Goal: Register for event/course

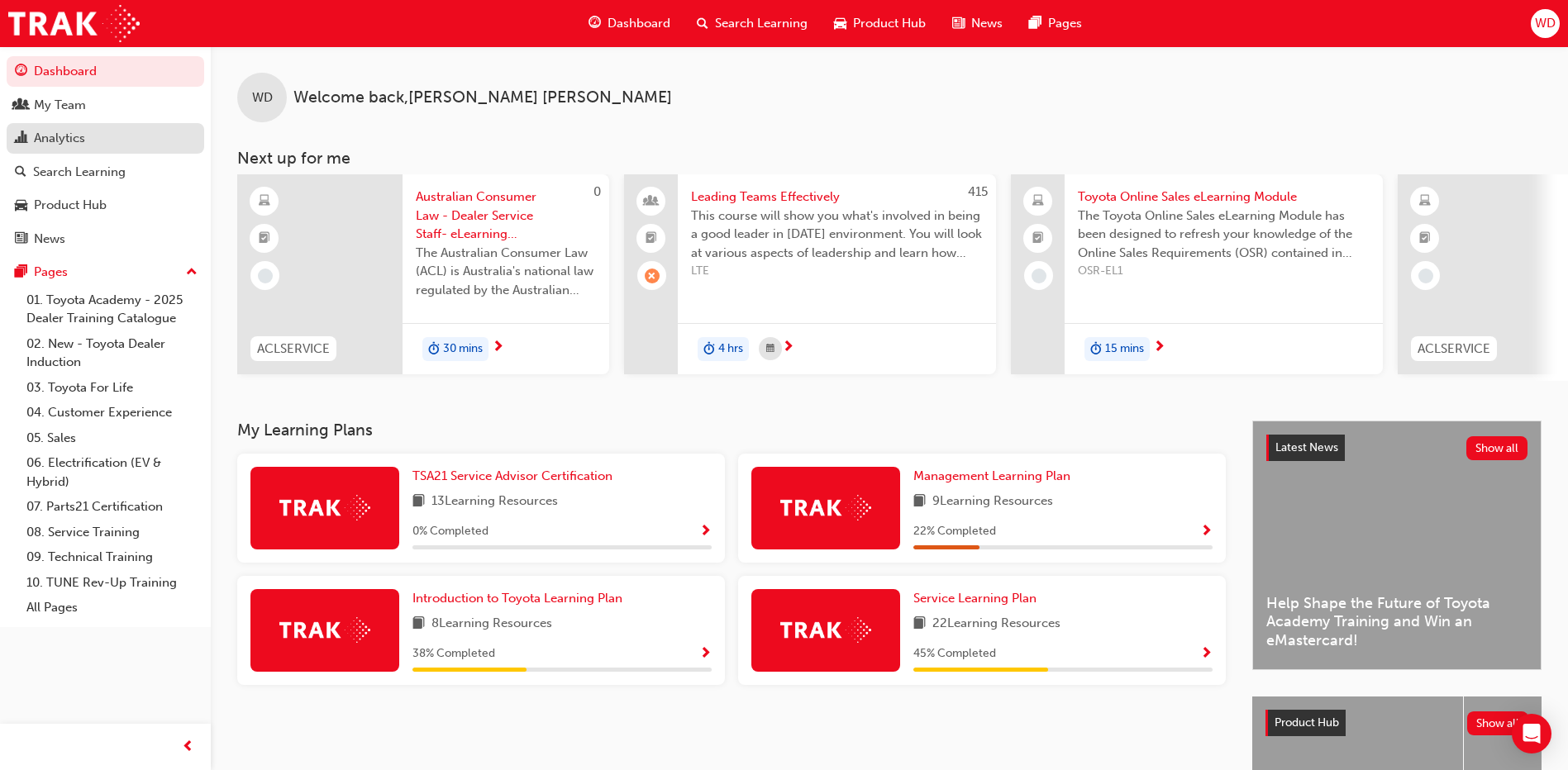
click at [62, 134] on div "Analytics" at bounding box center [60, 138] width 51 height 19
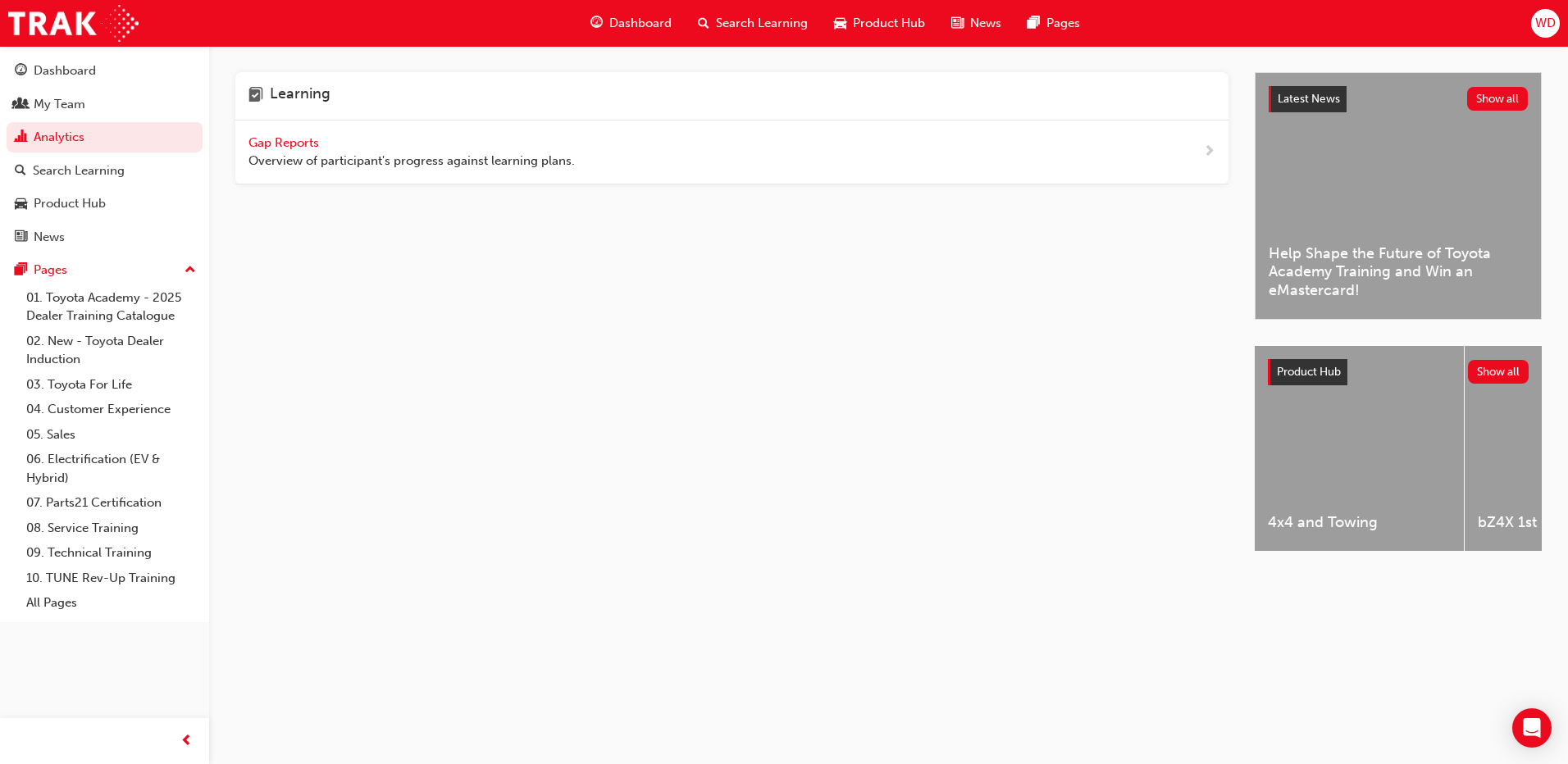
click at [284, 146] on span "Gap Reports" at bounding box center [286, 142] width 74 height 15
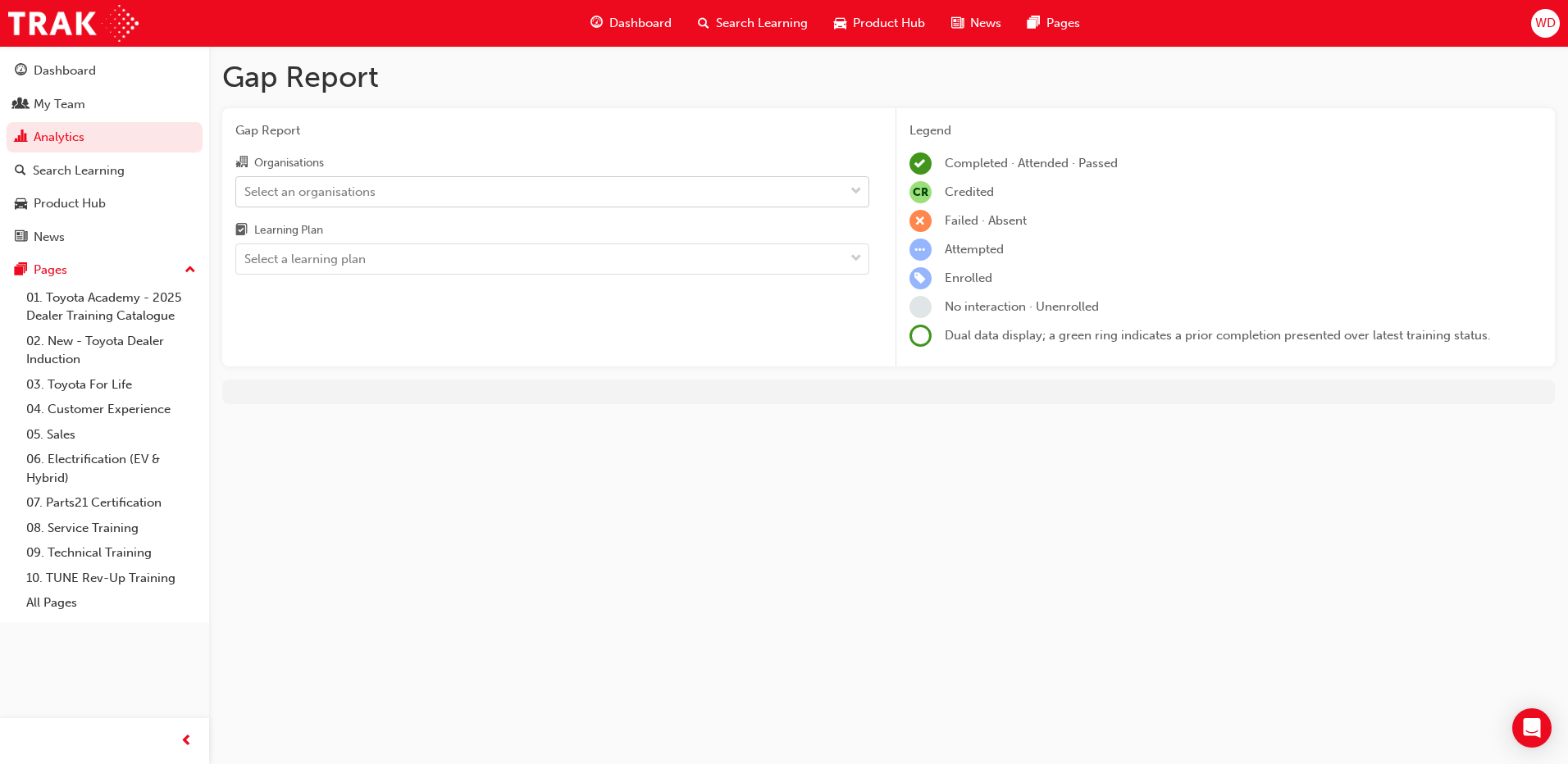
click at [541, 191] on div "Select an organisations" at bounding box center [540, 191] width 608 height 29
click at [246, 191] on input "Organisations Select an organisations" at bounding box center [245, 191] width 2 height 14
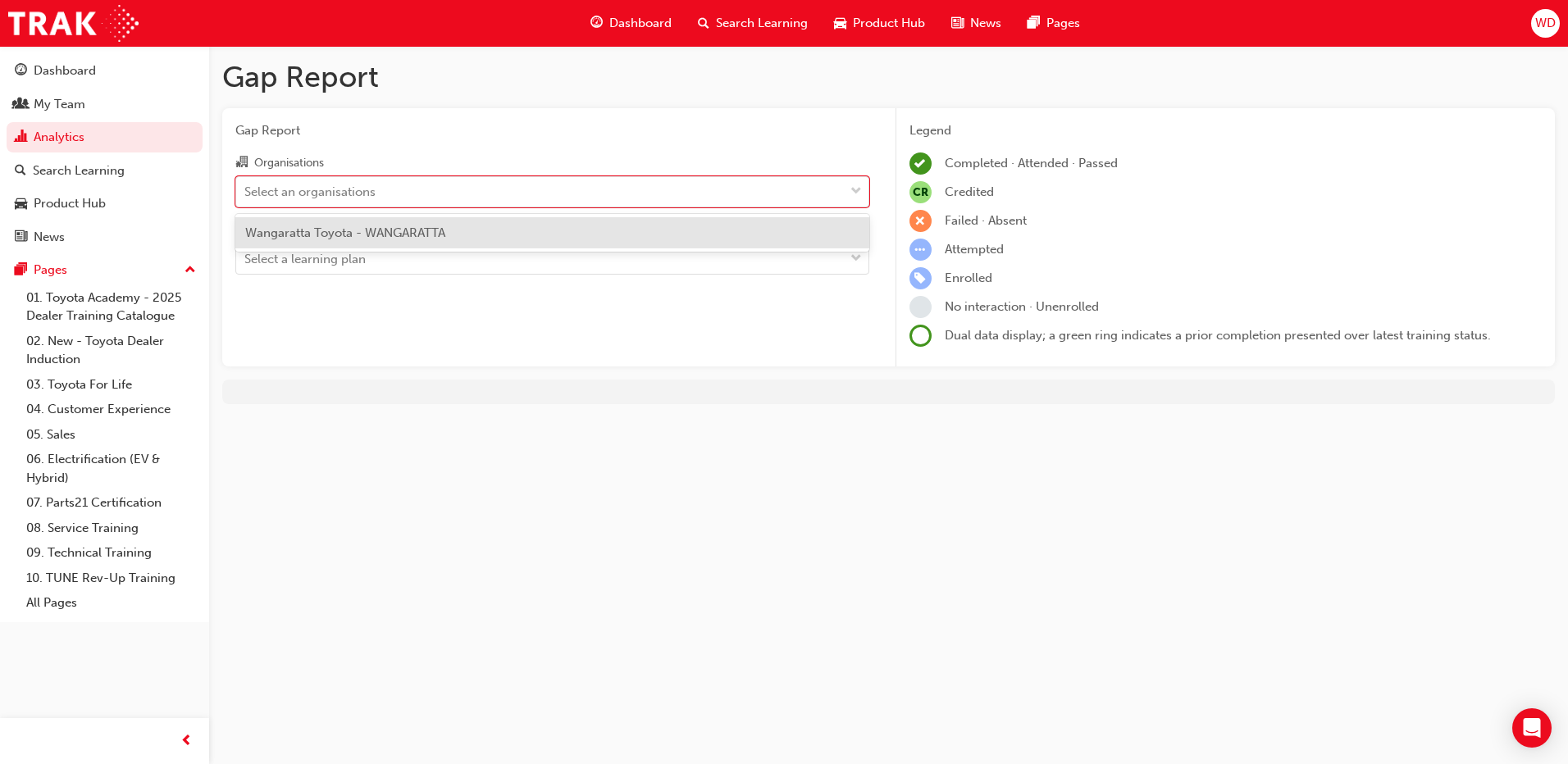
click at [487, 233] on div "Wangaratta Toyota - WANGARATTA" at bounding box center [552, 233] width 634 height 32
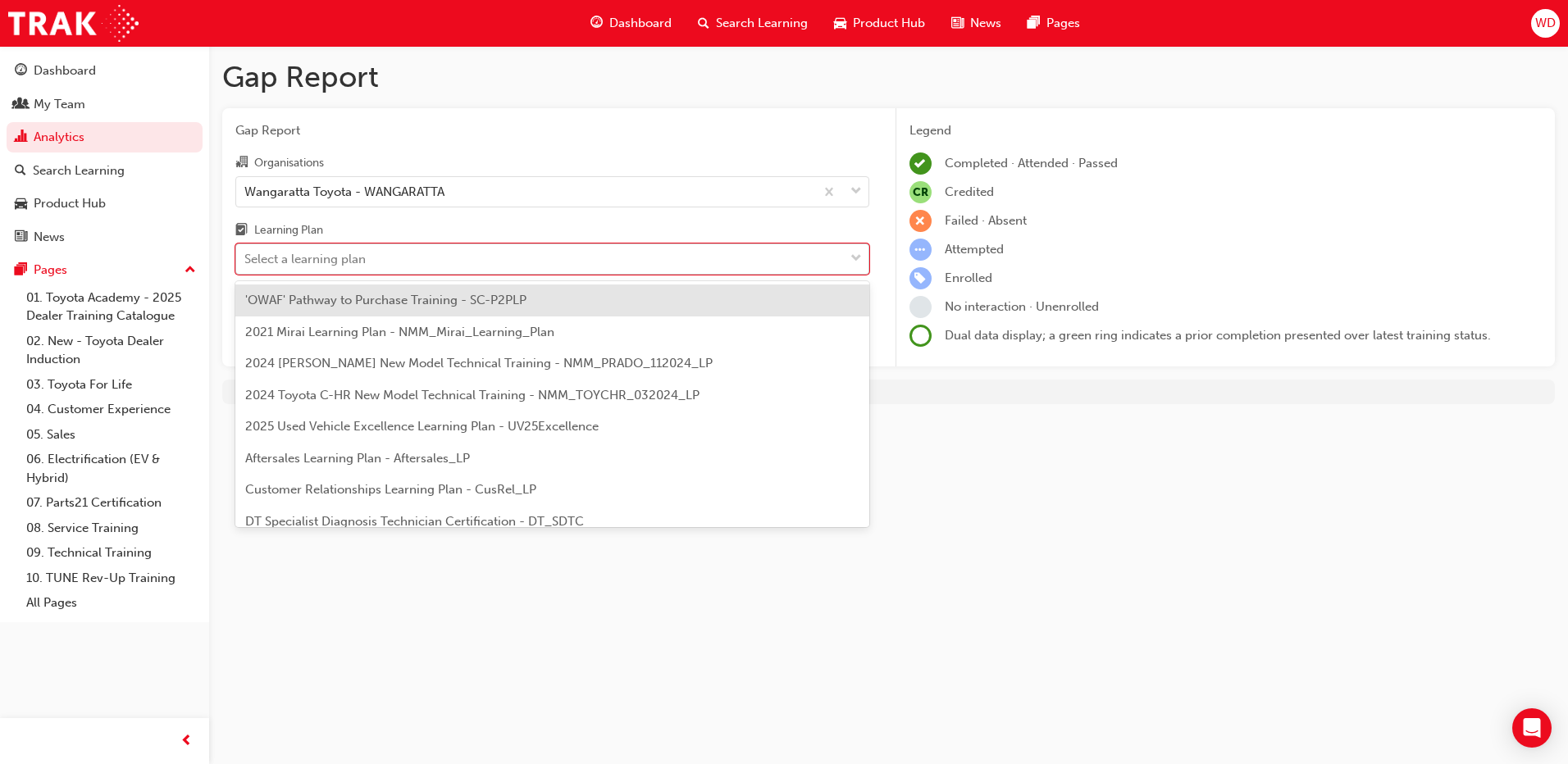
click at [454, 251] on div "Select a learning plan" at bounding box center [540, 260] width 608 height 29
click at [246, 252] on input "Learning Plan option 'OWAF' Pathway to Purchase Training - SC-P2PLP focused, 1 …" at bounding box center [245, 259] width 2 height 14
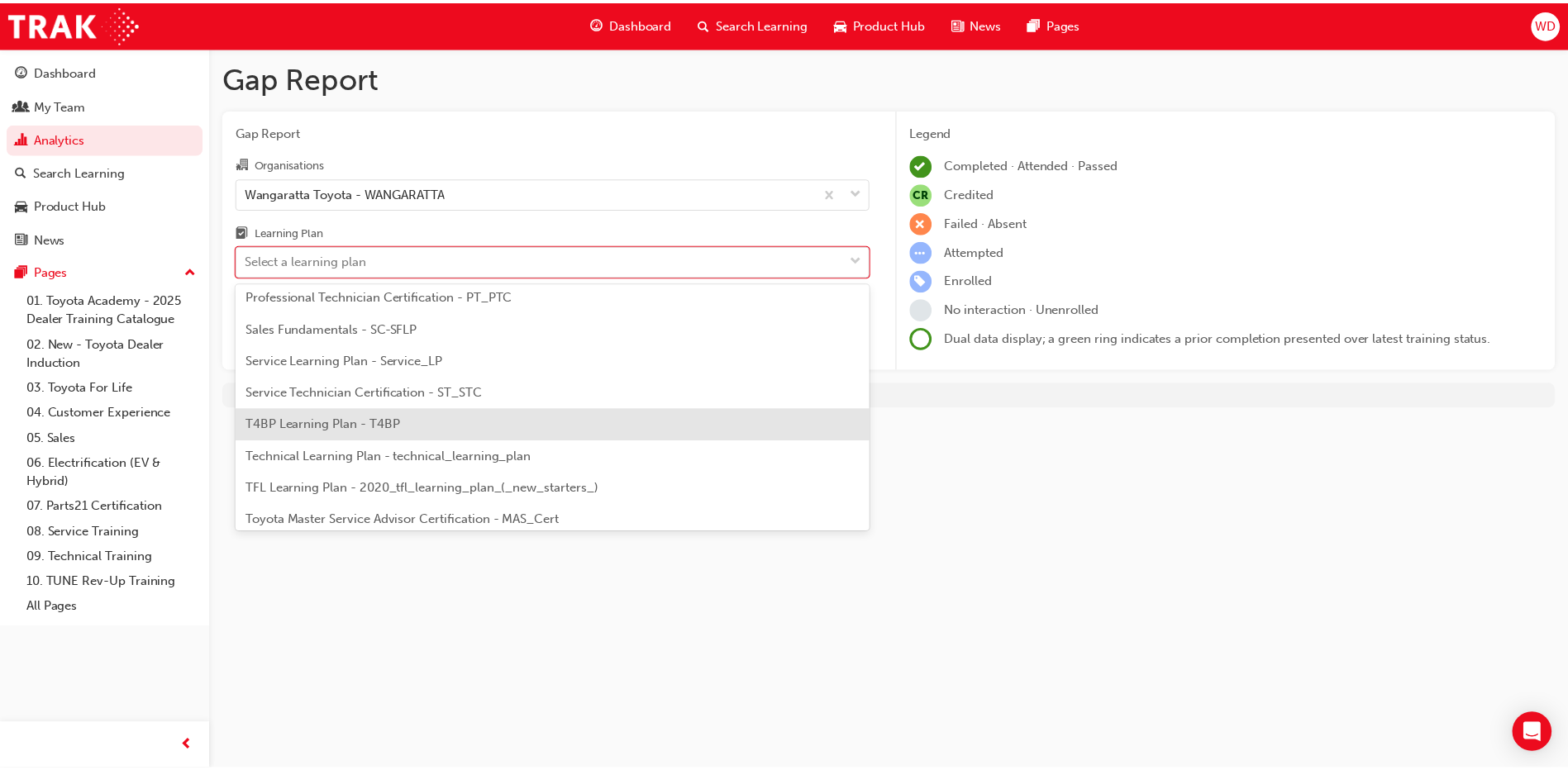
scroll to position [661, 0]
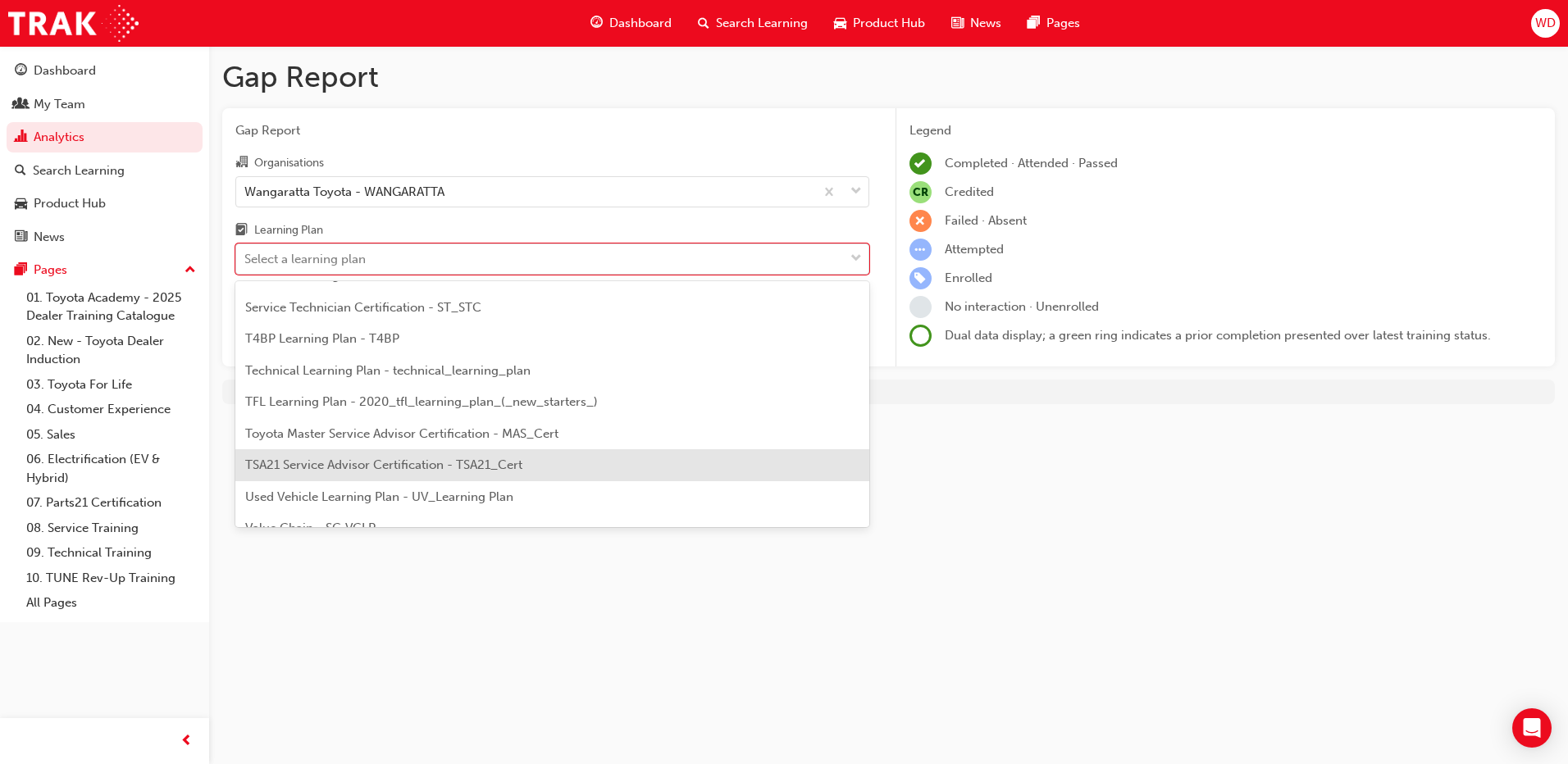
click at [436, 465] on span "TSA21 Service Advisor Certification - TSA21_Cert" at bounding box center [383, 465] width 277 height 15
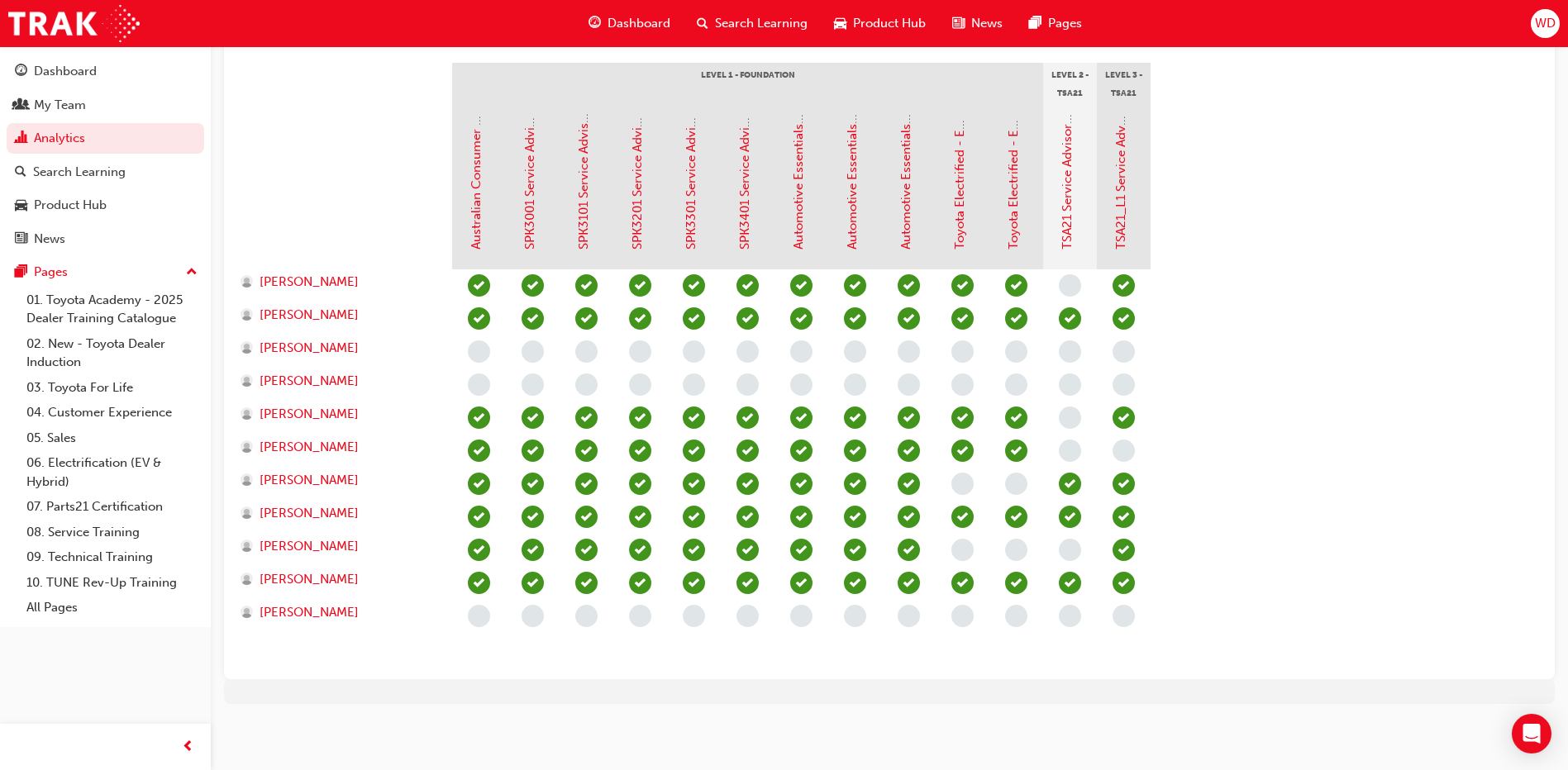
scroll to position [373, 0]
click at [1121, 225] on link "TSA21_L1 Service Advisor Certification (Quiz)" at bounding box center [1120, 118] width 15 height 260
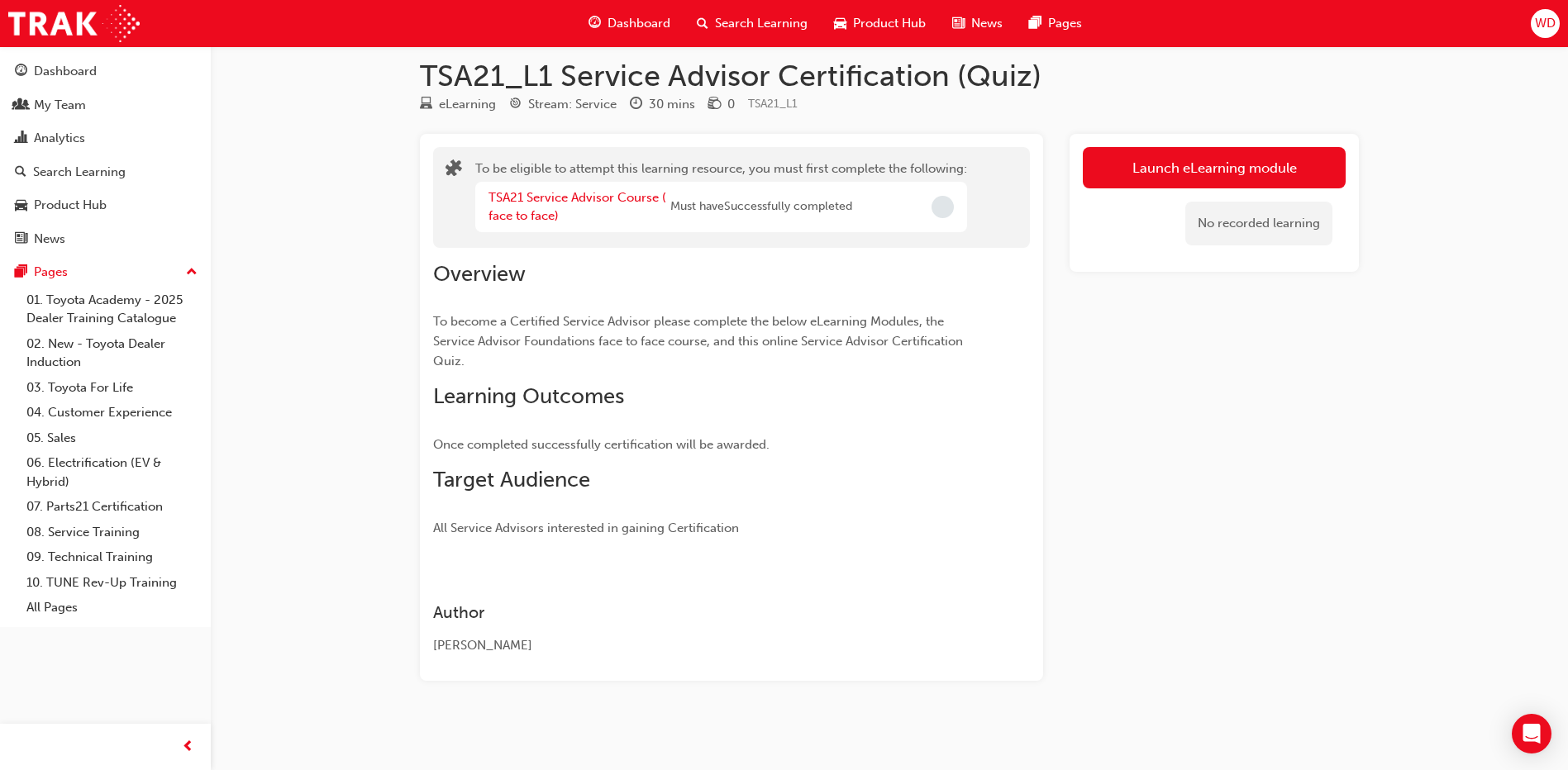
scroll to position [20, 0]
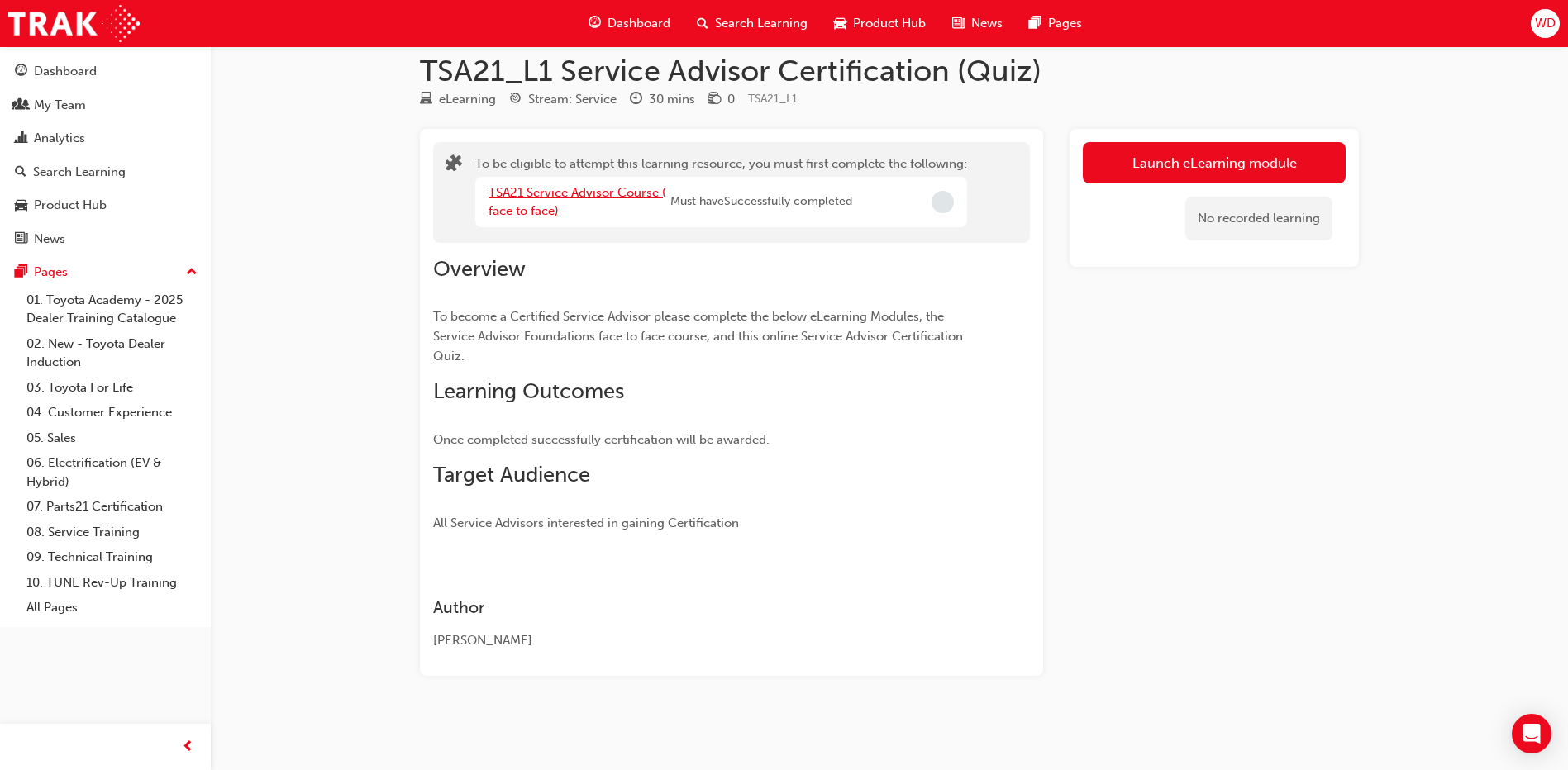
click at [586, 194] on link "TSA21 Service Advisor Course ( face to face)" at bounding box center [576, 202] width 177 height 34
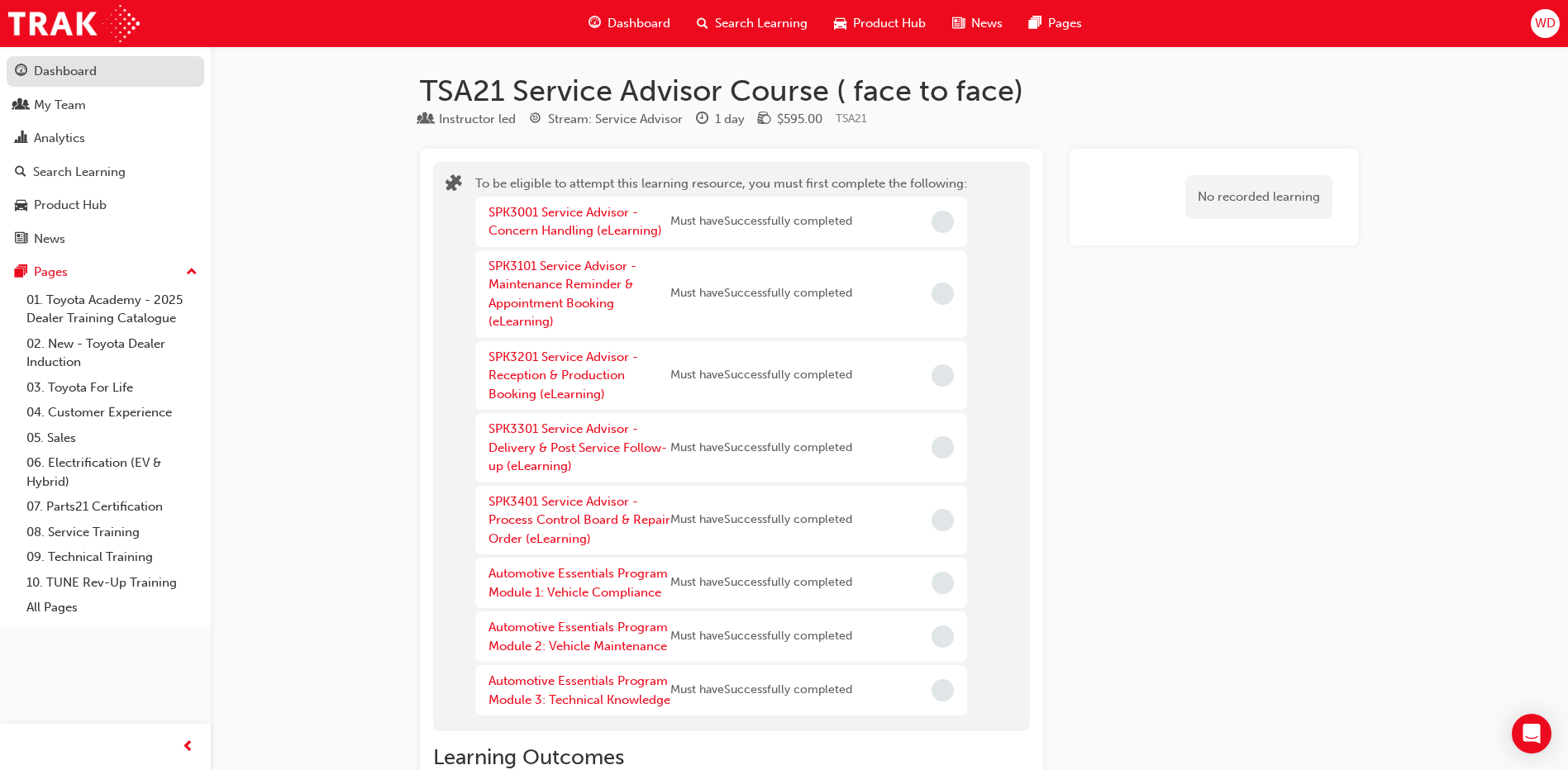
click at [61, 72] on div "Dashboard" at bounding box center [66, 71] width 63 height 19
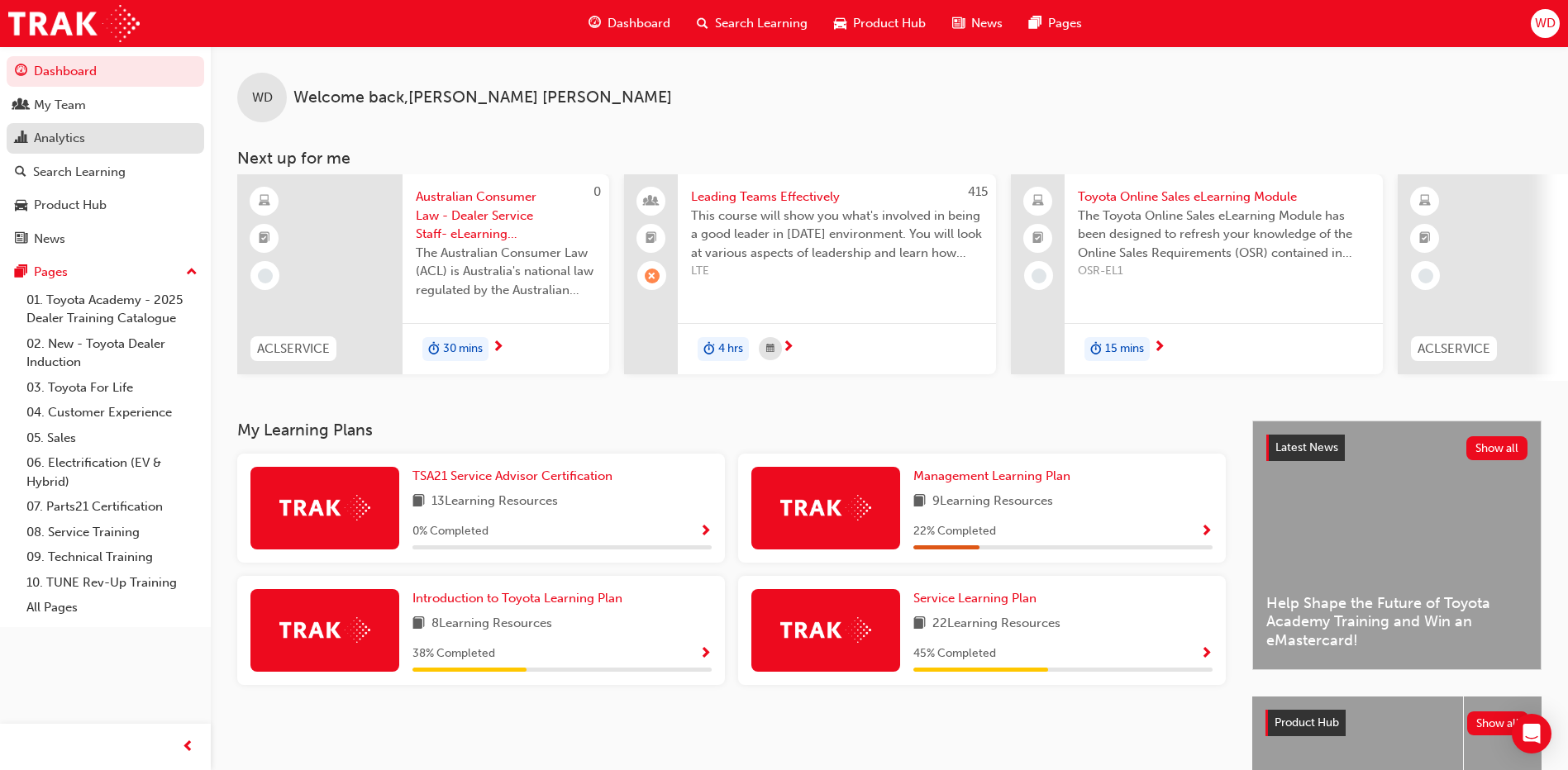
click at [42, 127] on link "Analytics" at bounding box center [106, 138] width 198 height 30
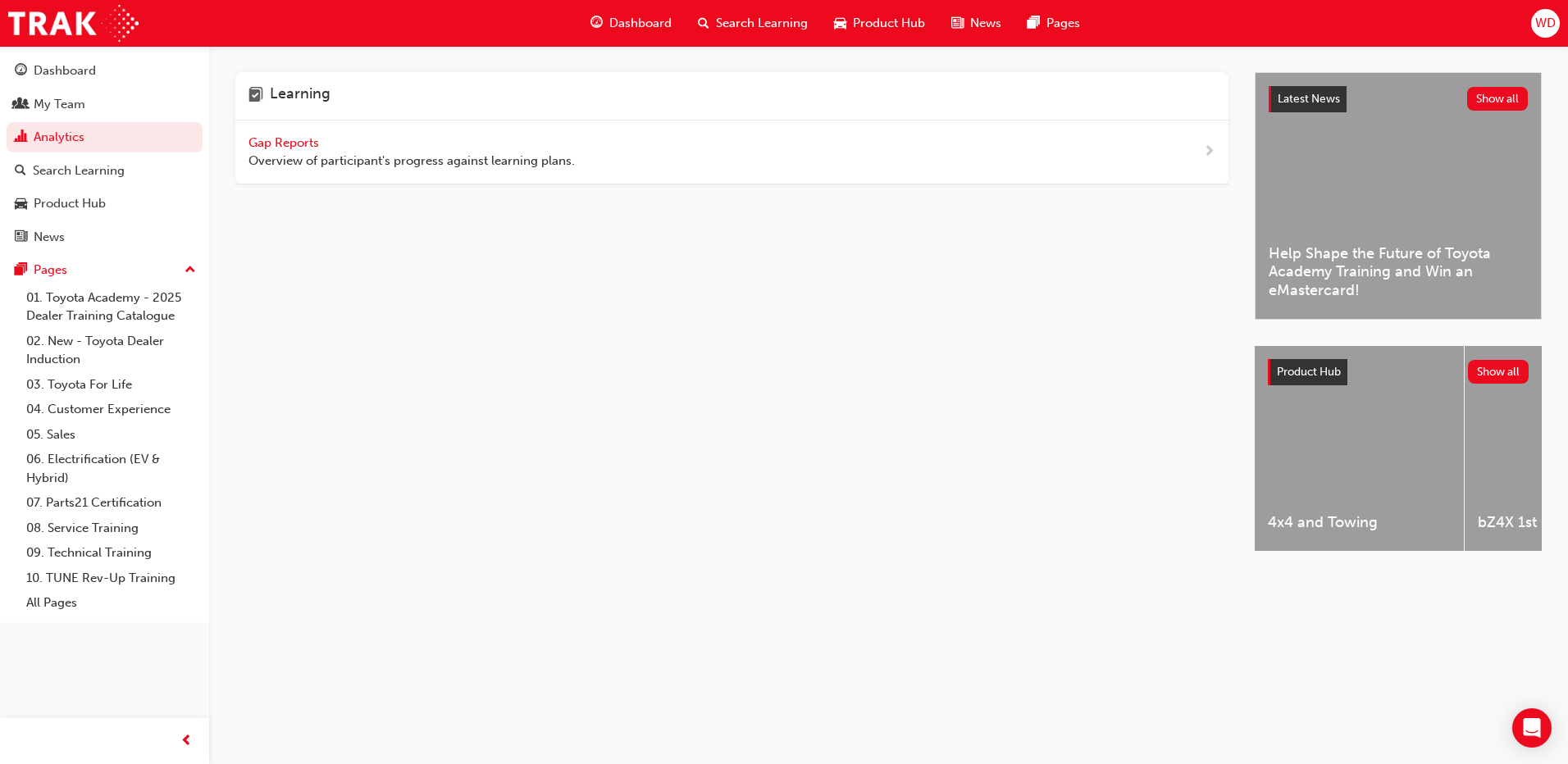
click at [316, 141] on span "Gap Reports" at bounding box center [286, 142] width 74 height 15
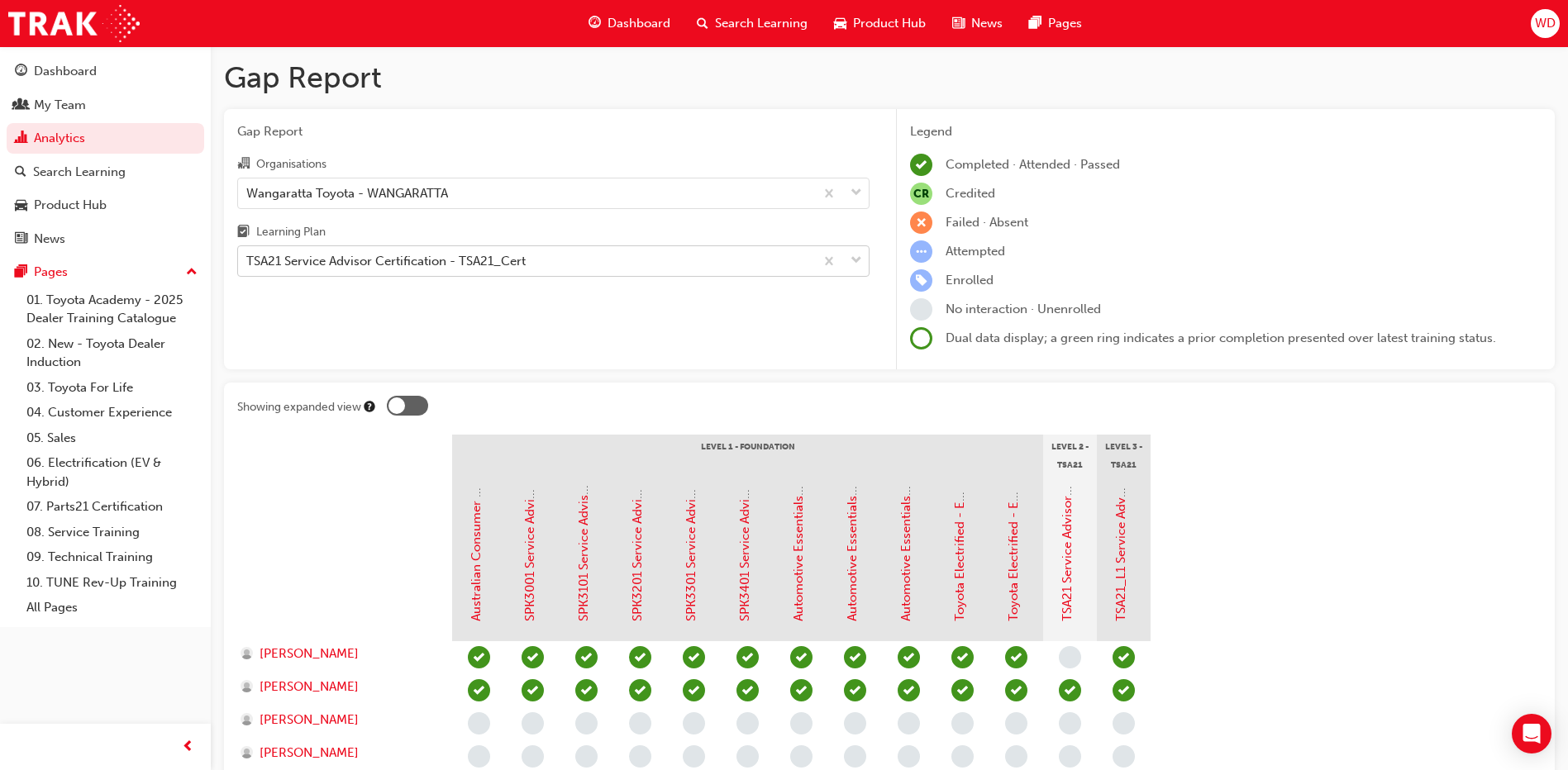
click at [569, 261] on div "TSA21 Service Advisor Certification - TSA21_Cert" at bounding box center [526, 262] width 576 height 29
click at [248, 261] on input "Learning Plan TSA21 Service Advisor Certification - TSA21_Cert" at bounding box center [247, 261] width 2 height 14
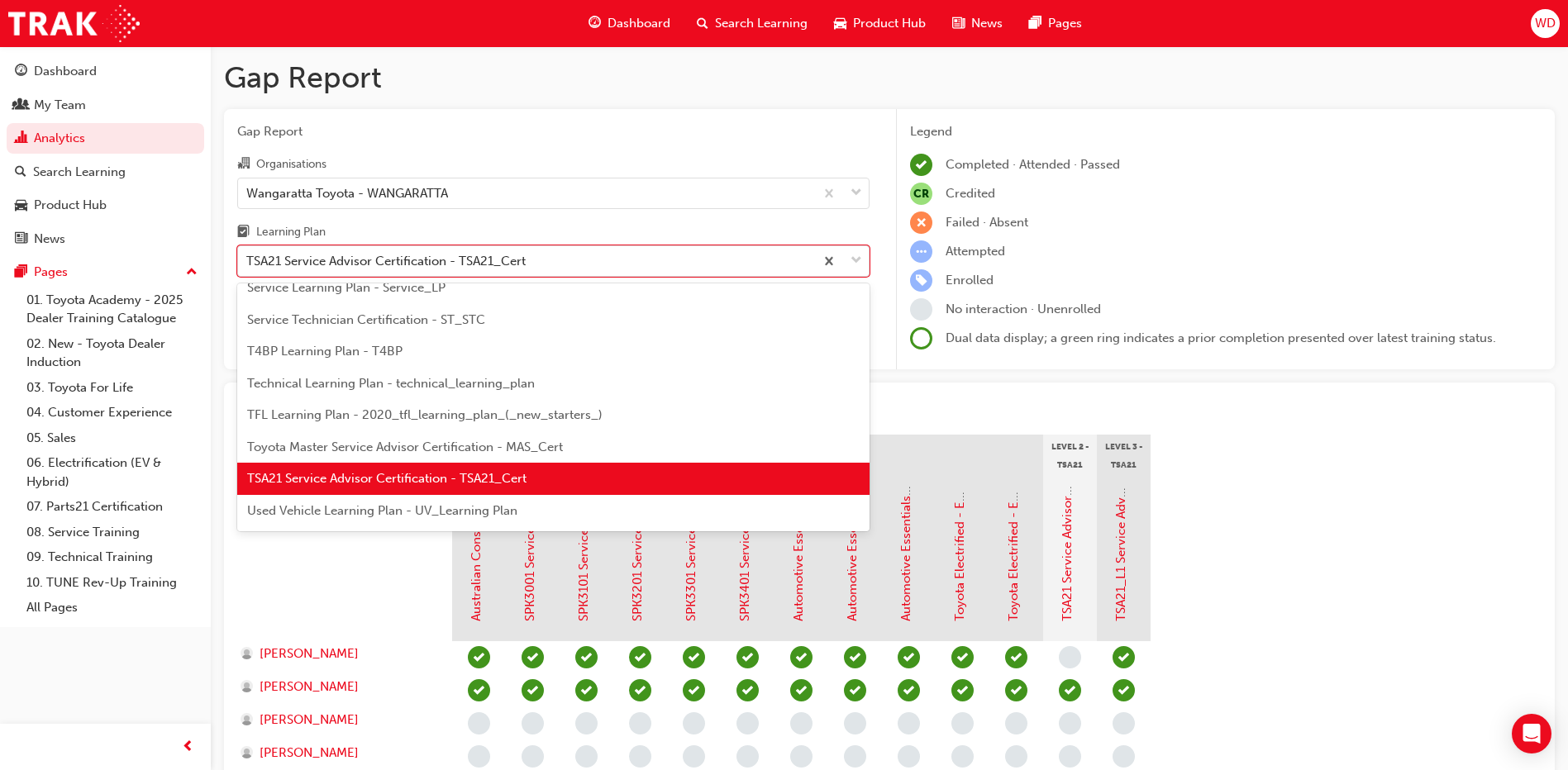
scroll to position [631, 0]
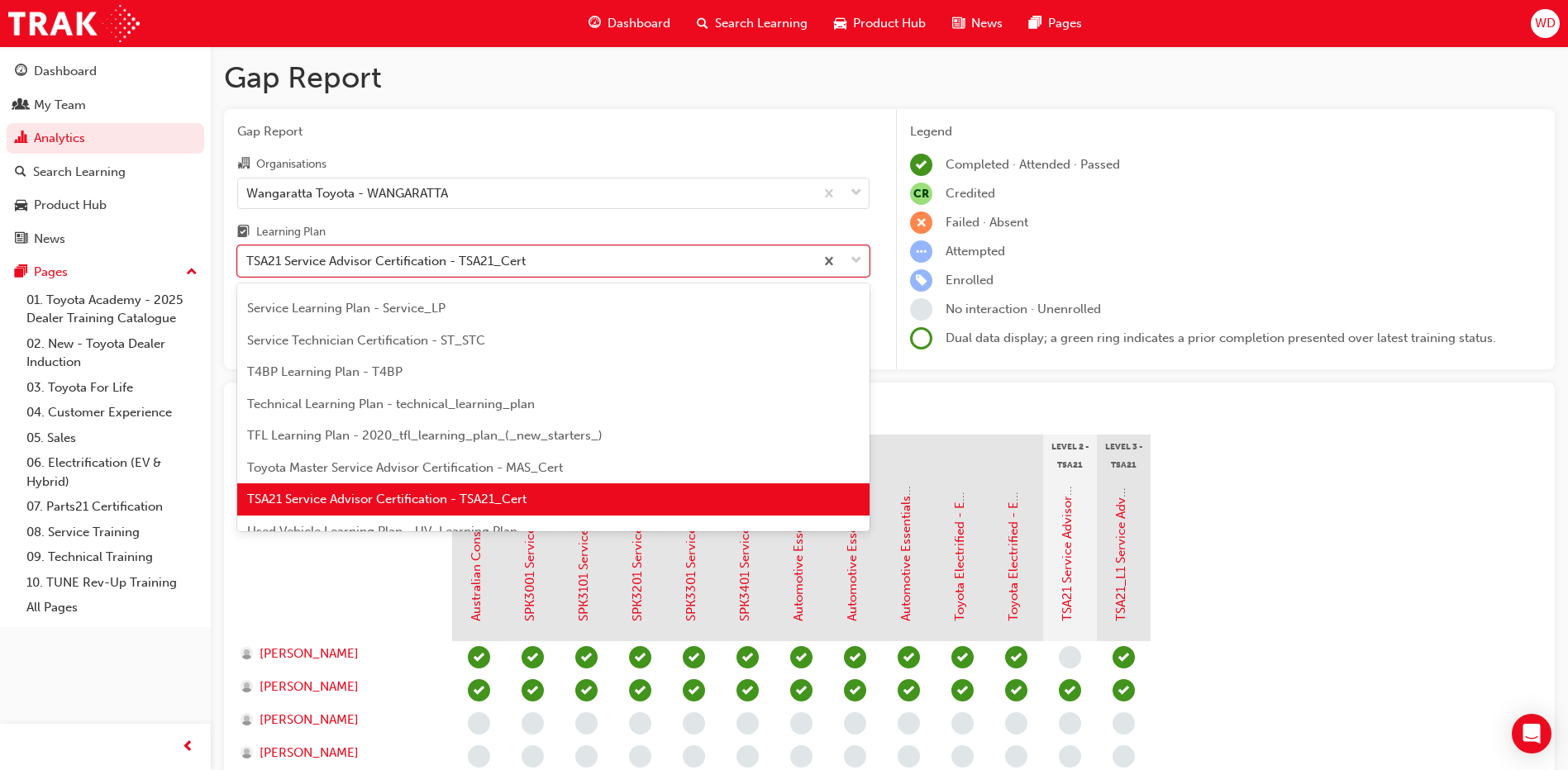
click at [404, 466] on span "Toyota Master Service Advisor Certification - MAS_Cert" at bounding box center [405, 467] width 316 height 15
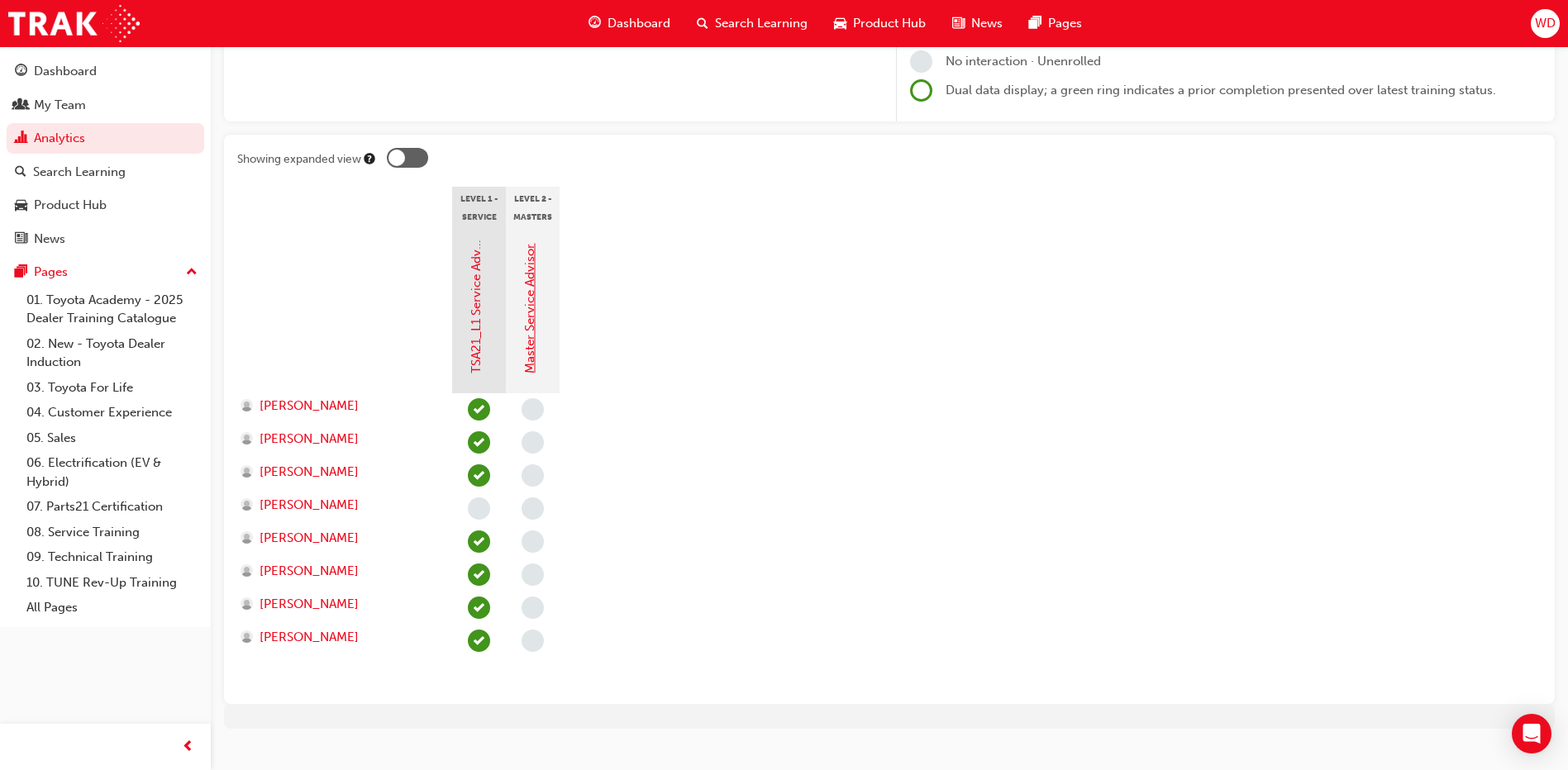
click at [527, 337] on link "Master Service Advisor" at bounding box center [529, 309] width 15 height 129
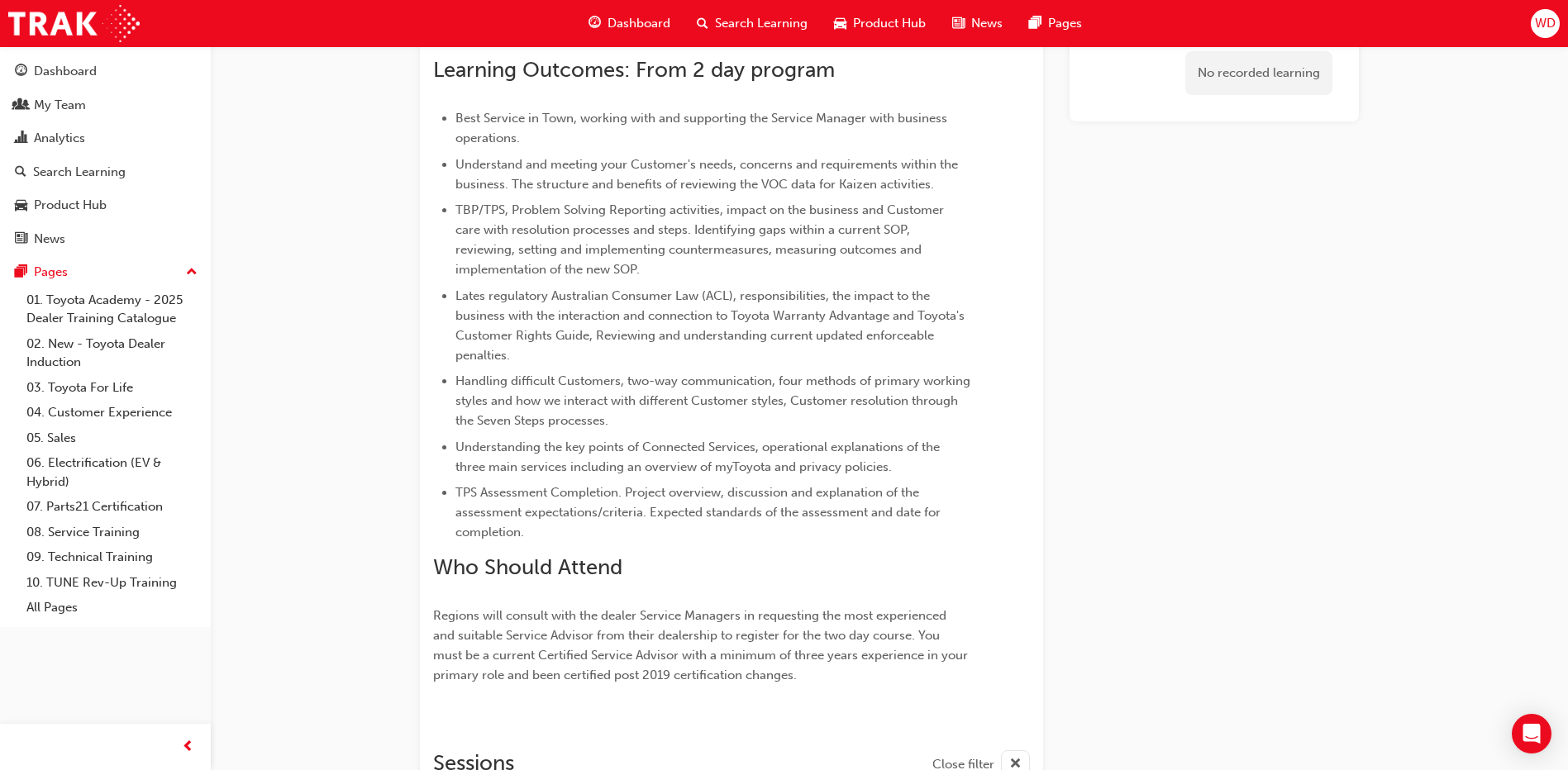
scroll to position [308, 0]
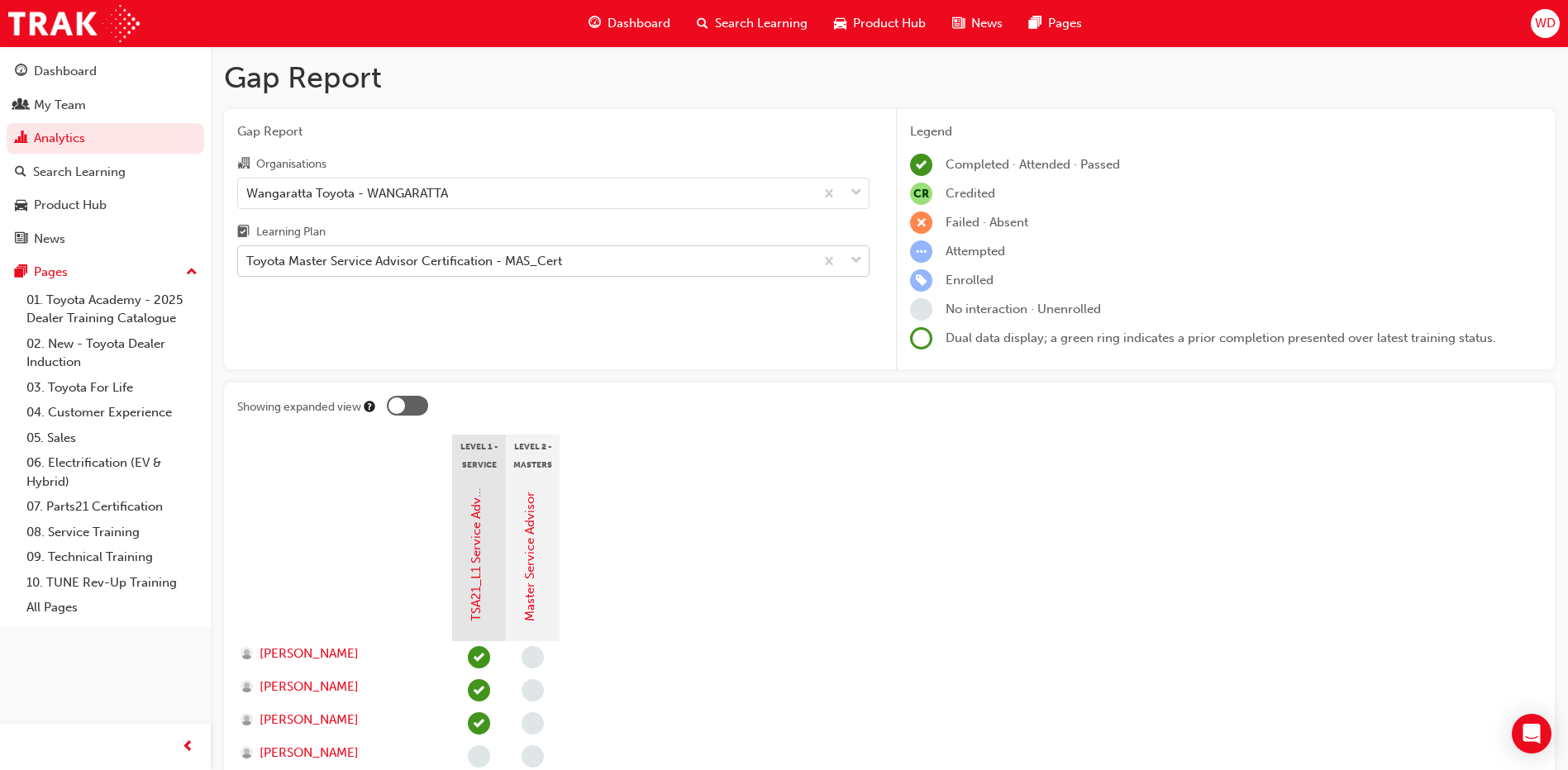
click at [419, 264] on div "Toyota Master Service Advisor Certification - MAS_Cert" at bounding box center [404, 261] width 316 height 19
click at [248, 264] on input "Learning Plan Toyota Master Service Advisor Certification - MAS_Cert" at bounding box center [247, 261] width 2 height 14
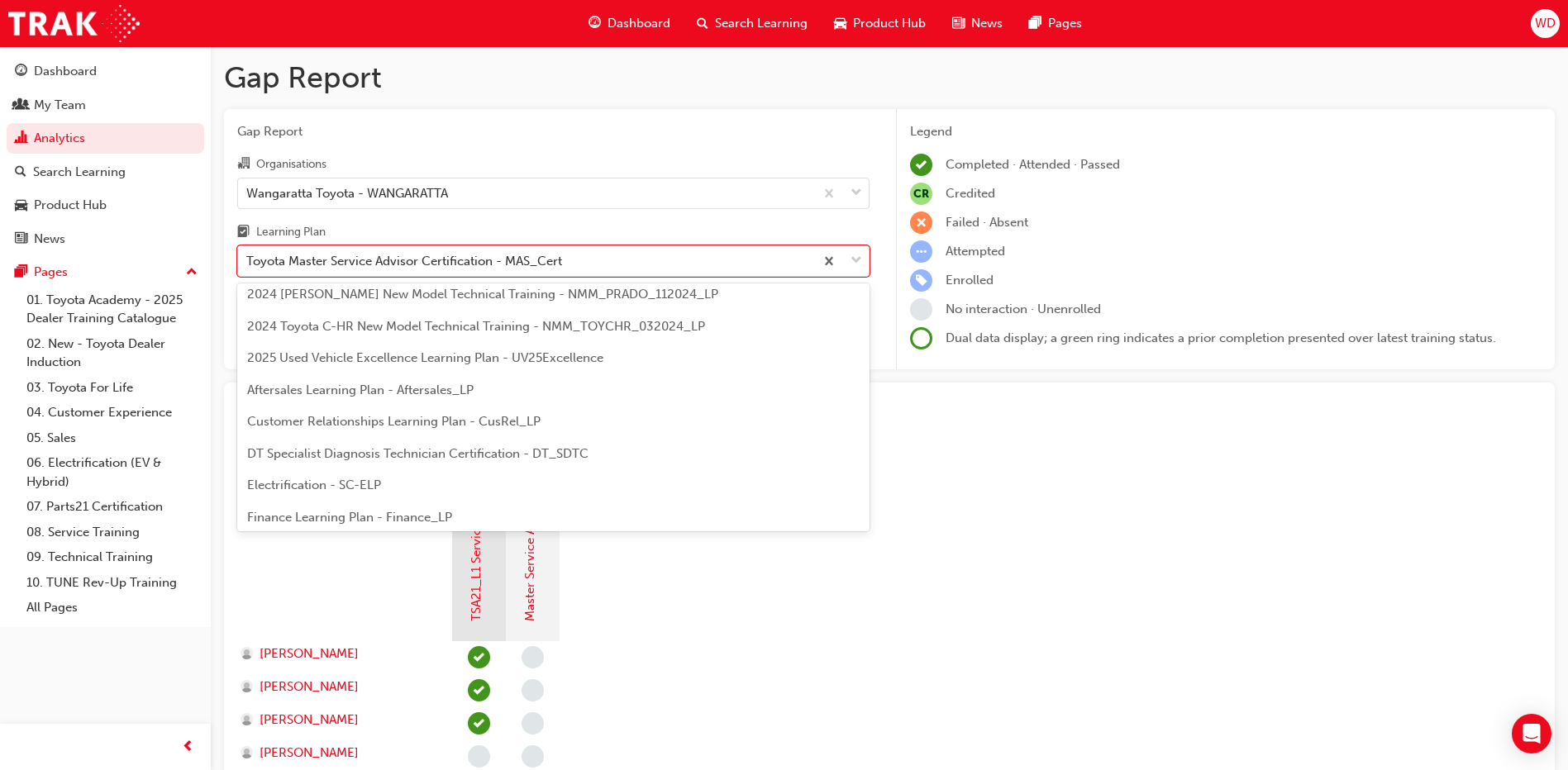
scroll to position [82, 0]
click at [383, 437] on span "DT Specialist Diagnosis Technician Certification - DT_SDTC" at bounding box center [417, 442] width 341 height 15
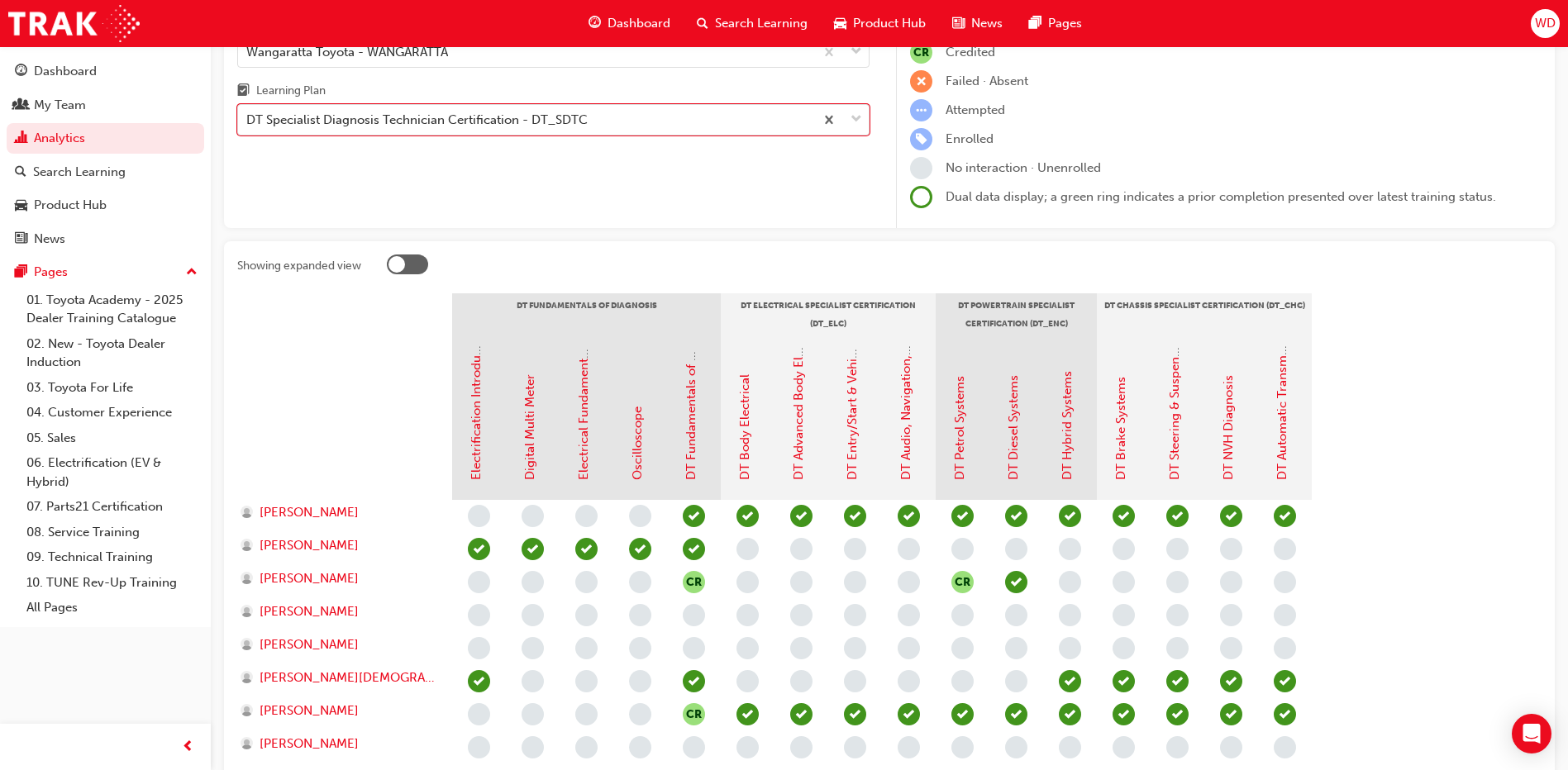
scroll to position [274, 0]
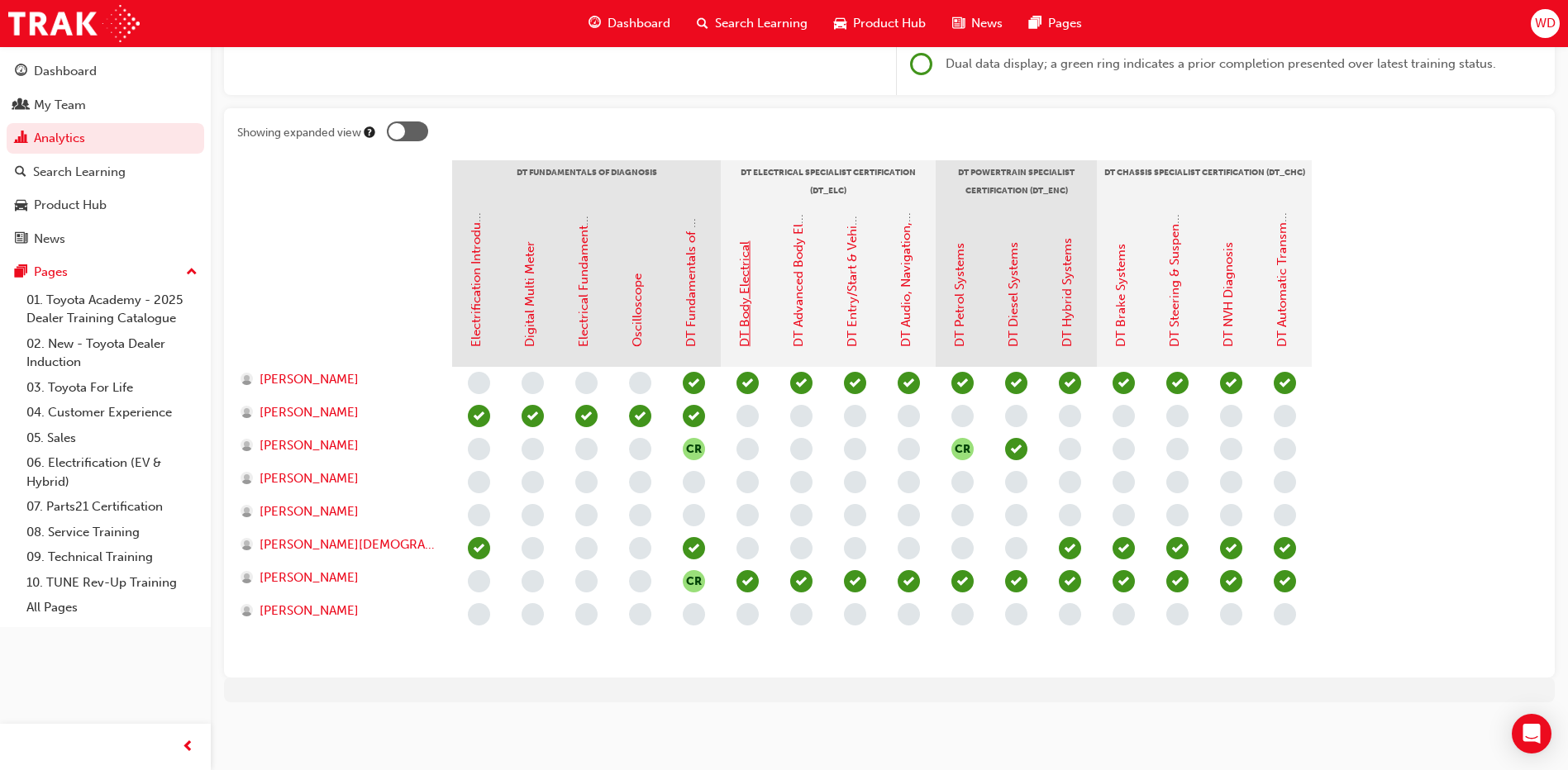
click at [747, 290] on link "DT Body Electrical" at bounding box center [744, 294] width 15 height 106
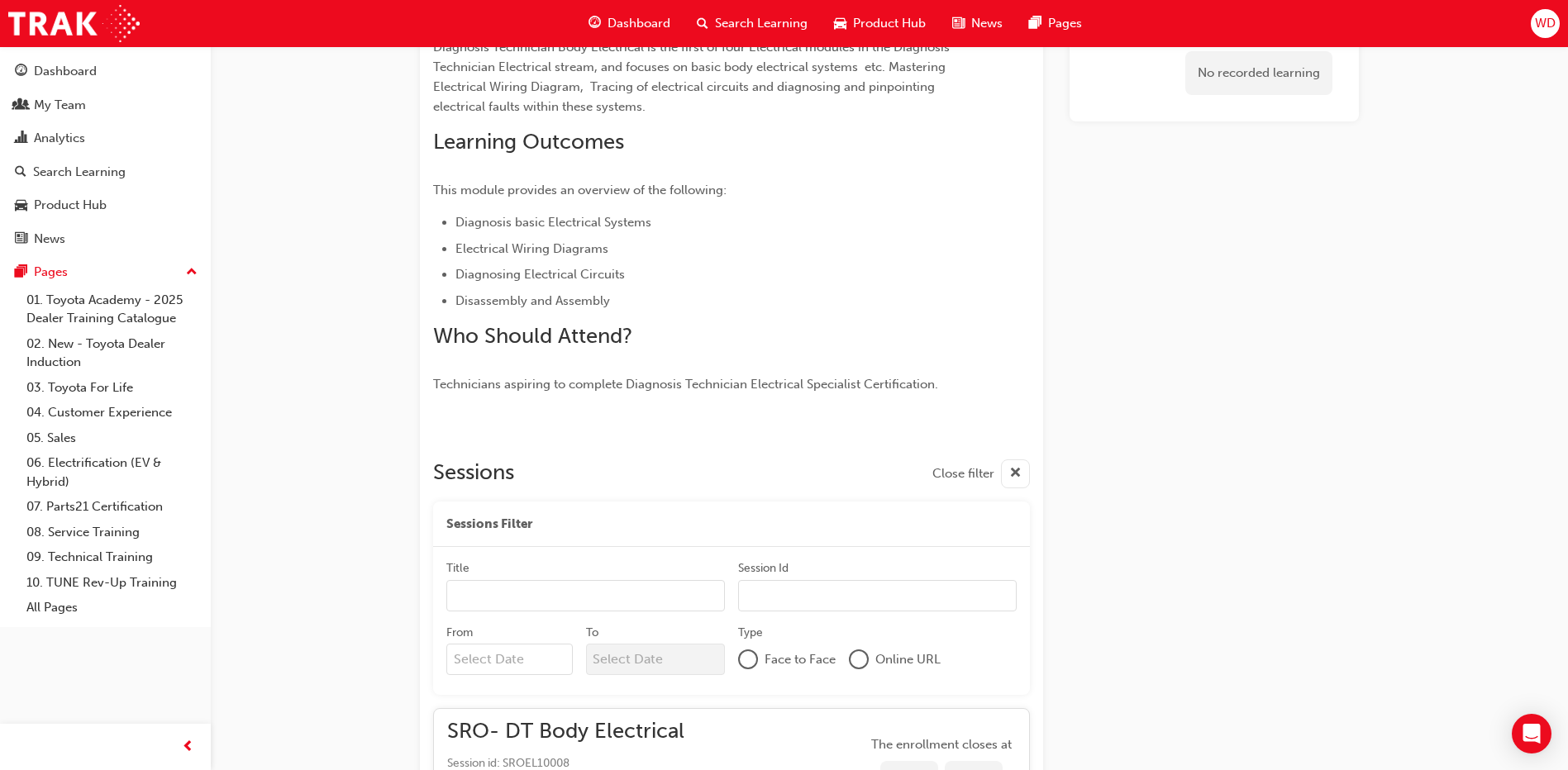
scroll to position [598, 0]
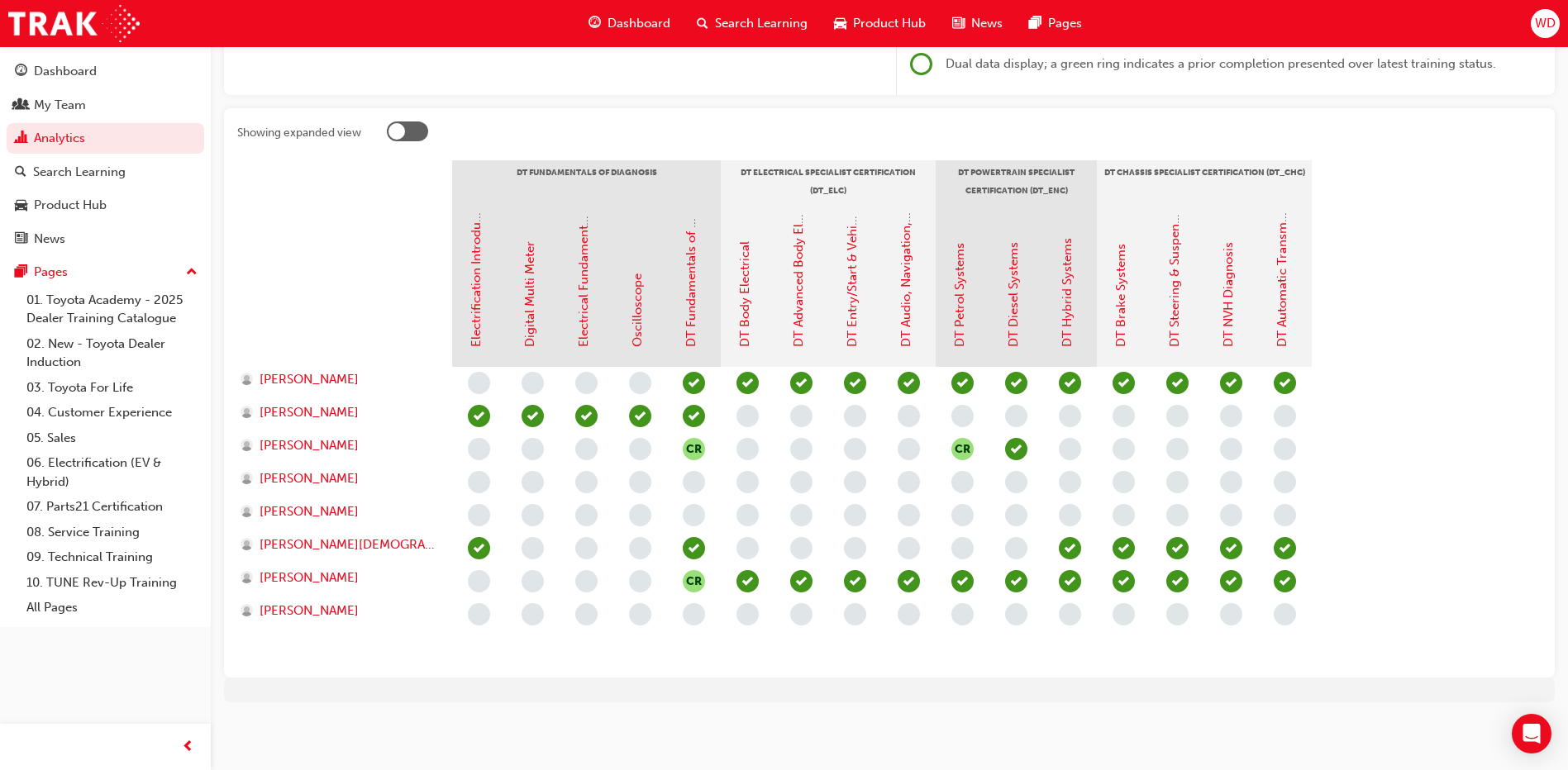
scroll to position [274, 0]
click at [959, 307] on link "DT Petrol Systems" at bounding box center [959, 295] width 15 height 104
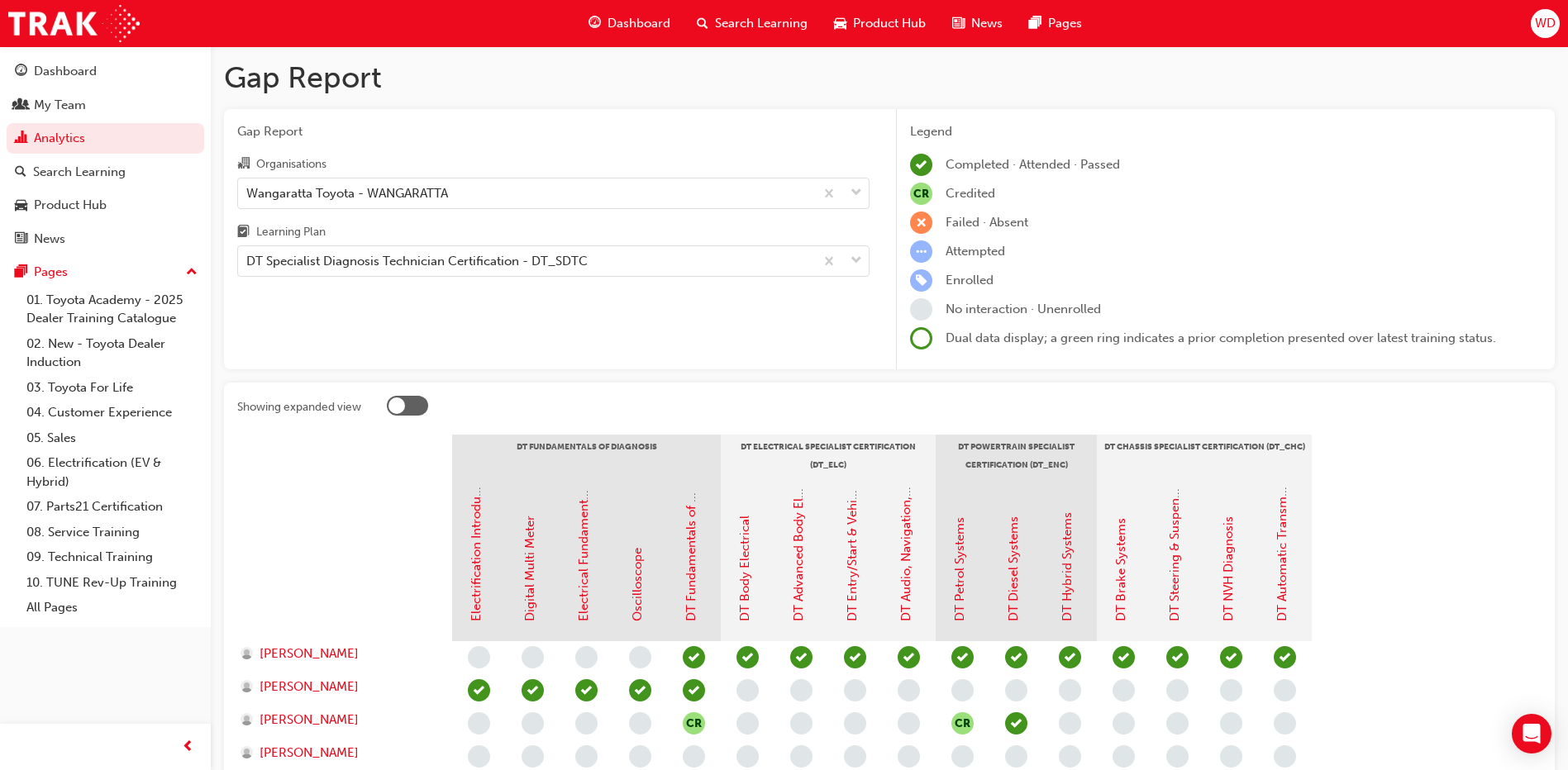
scroll to position [274, 0]
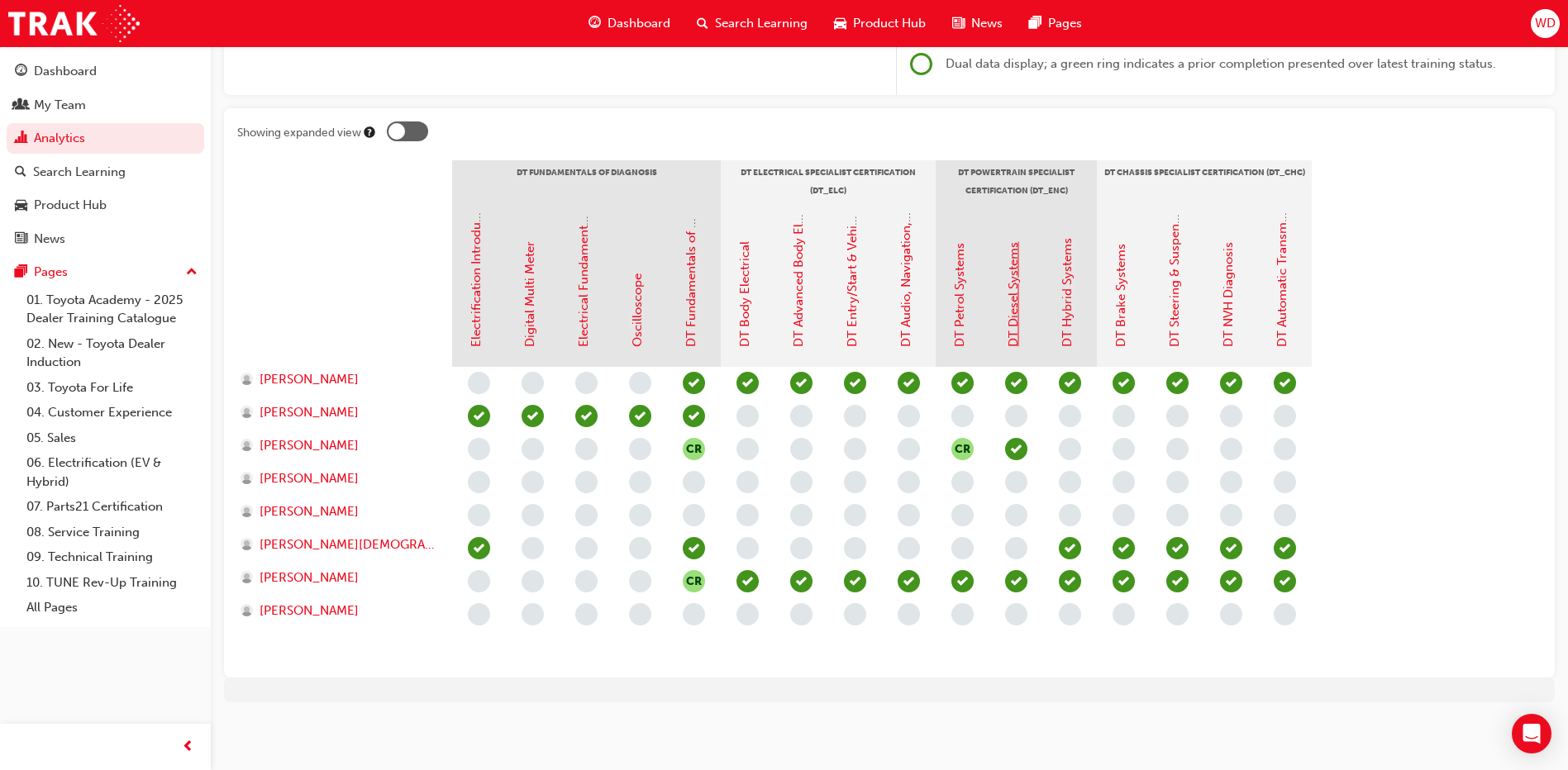
click at [1012, 319] on link "DT Diesel Systems" at bounding box center [1012, 294] width 15 height 105
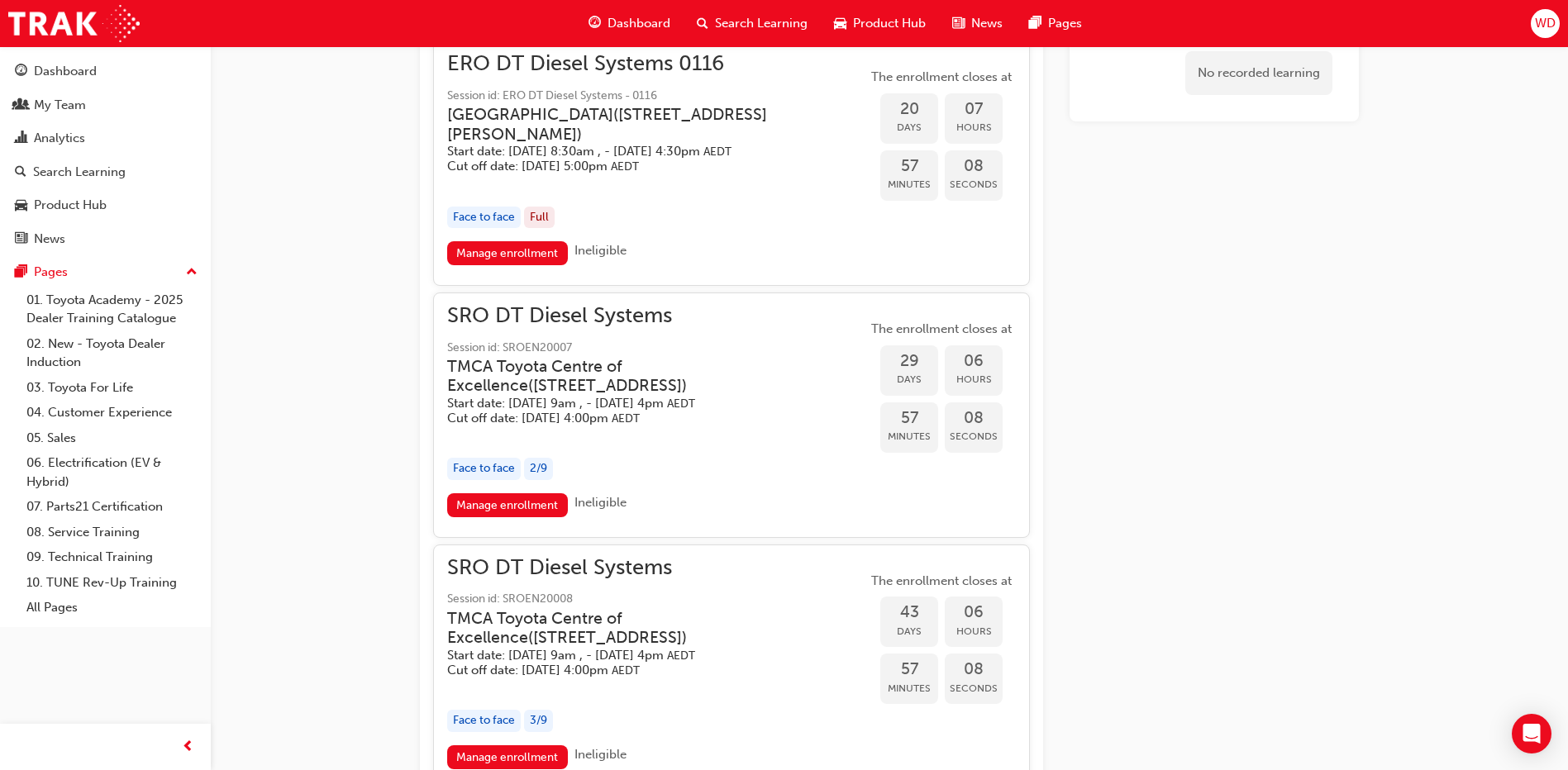
scroll to position [741, 0]
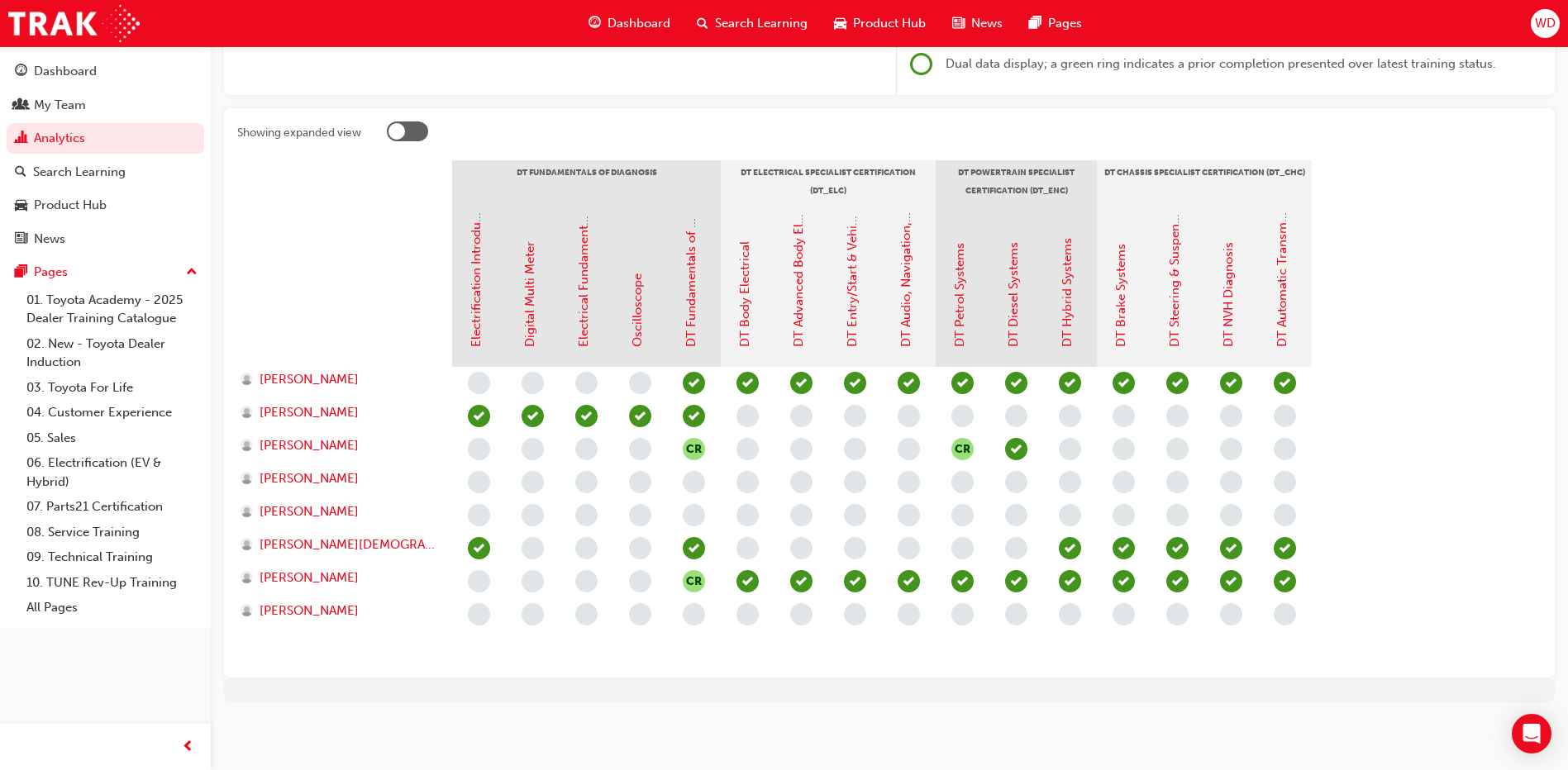
scroll to position [274, 0]
click at [1064, 315] on link "DT Hybrid Systems" at bounding box center [1066, 292] width 15 height 109
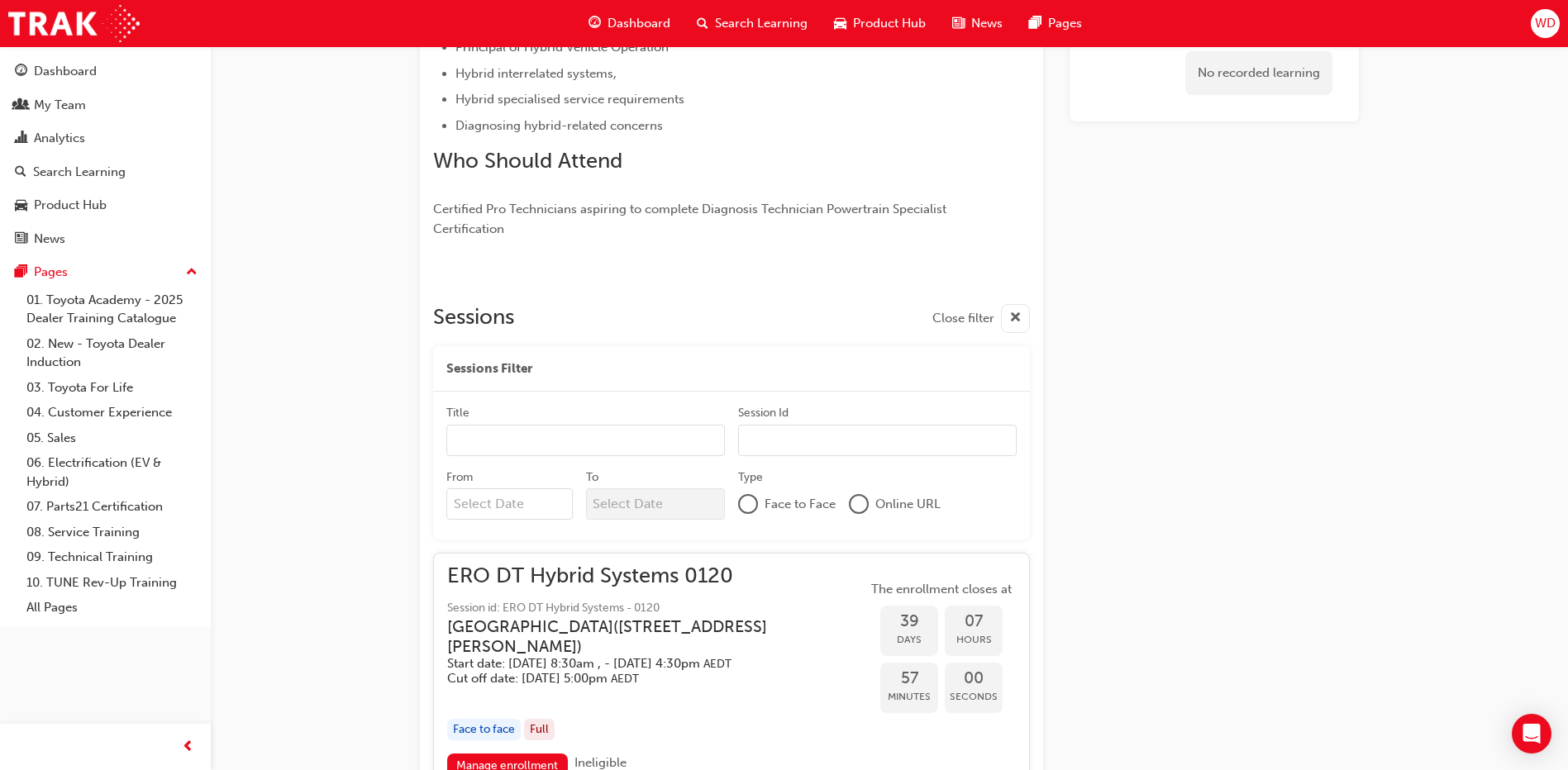
scroll to position [345, 0]
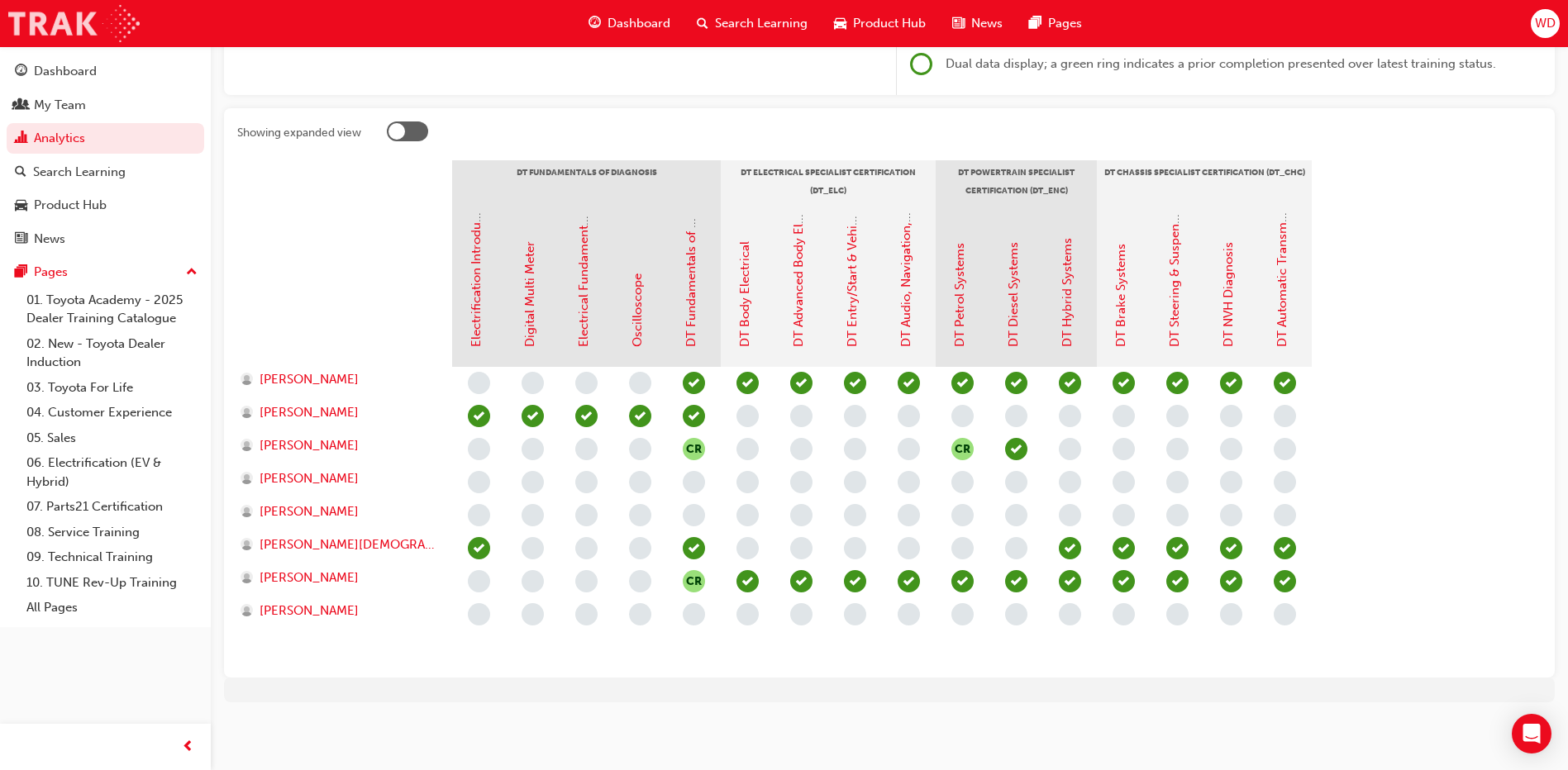
scroll to position [274, 0]
click at [1126, 308] on link "DT Brake Systems" at bounding box center [1120, 295] width 15 height 103
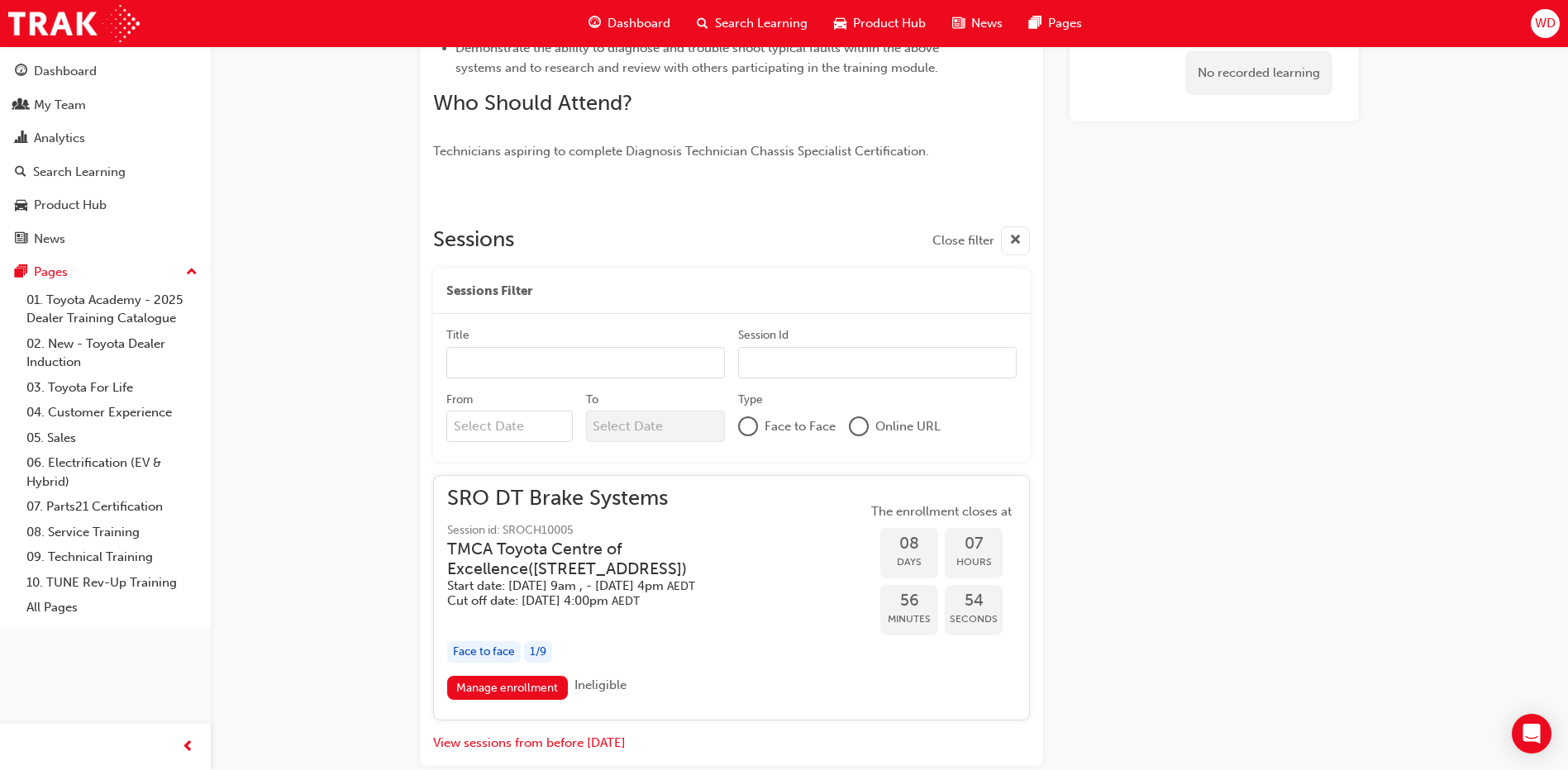
scroll to position [957, 0]
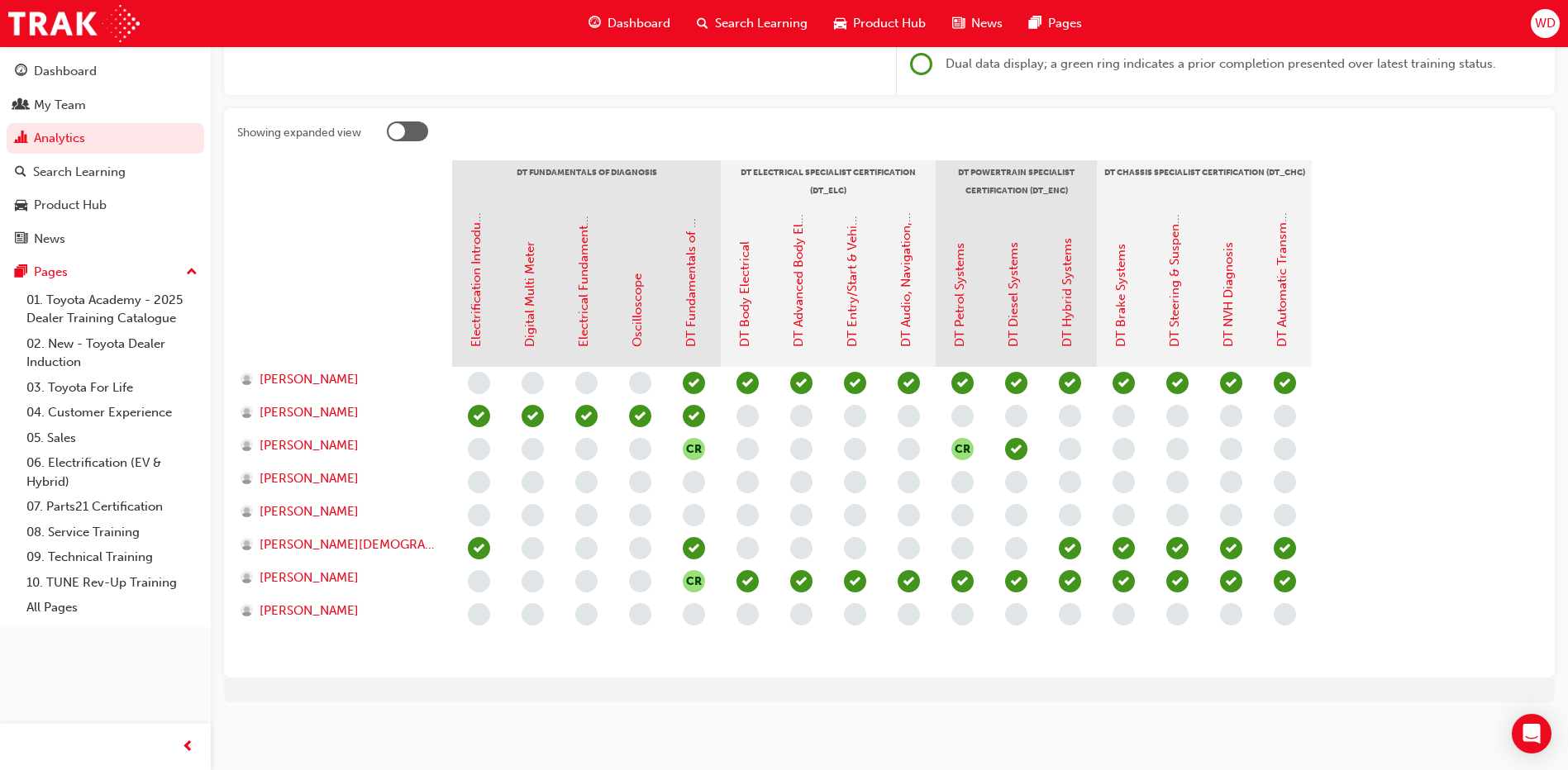
scroll to position [274, 0]
click at [1177, 304] on link "DT Steering & Suspension Systems" at bounding box center [1174, 249] width 15 height 198
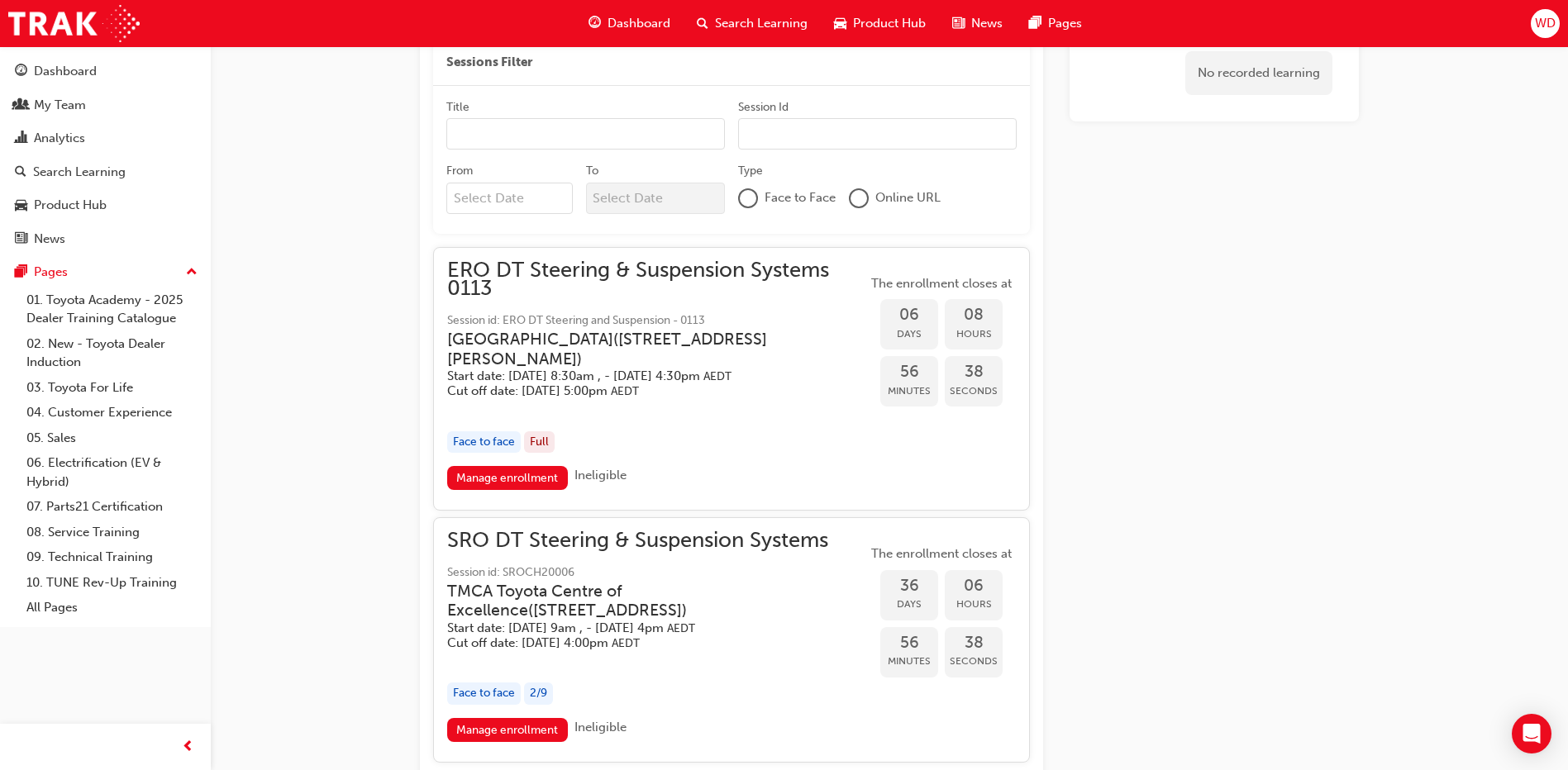
scroll to position [1049, 0]
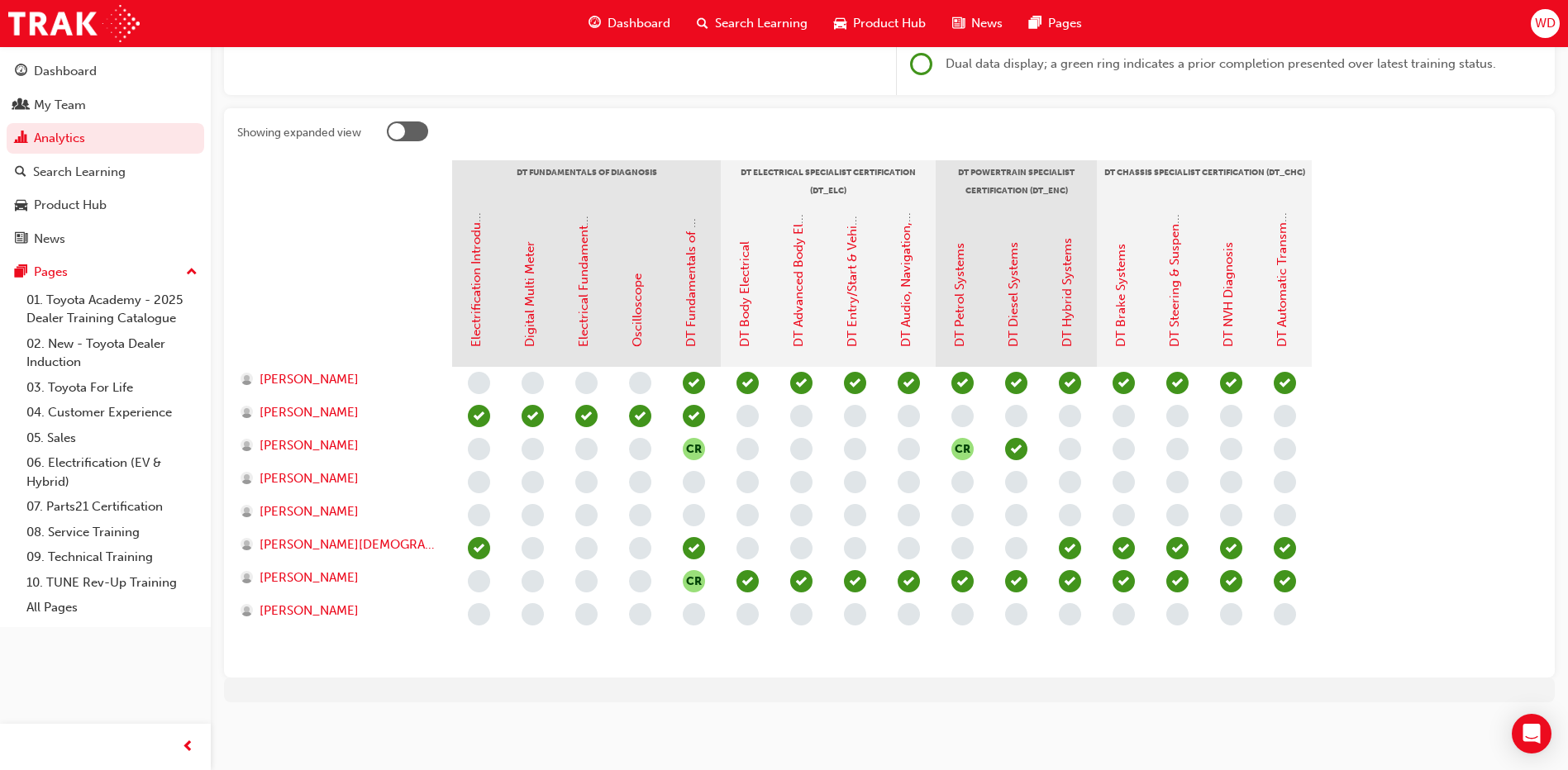
scroll to position [274, 0]
click at [1233, 298] on link "DT NVH Diagnosis" at bounding box center [1228, 294] width 15 height 105
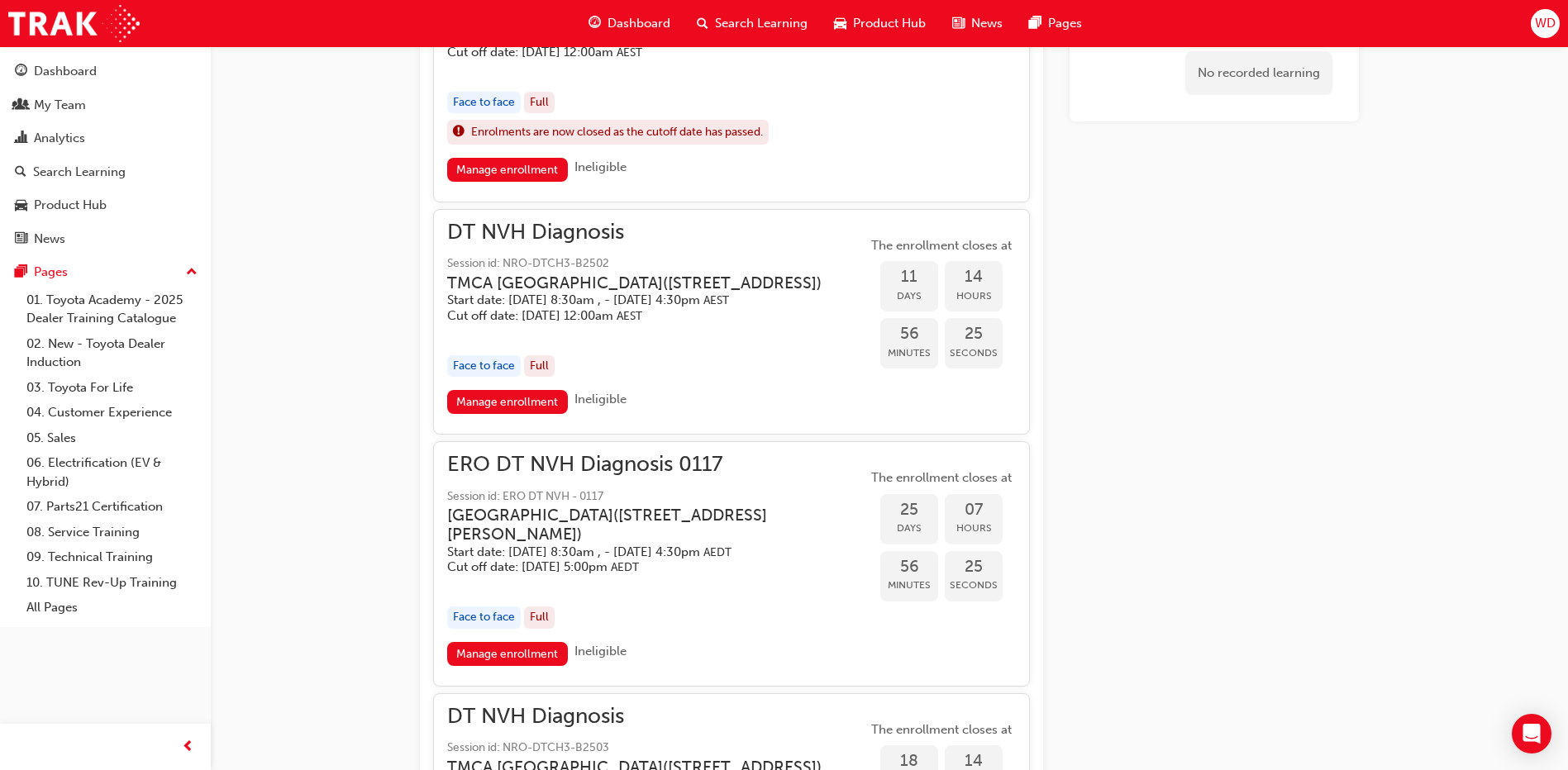
scroll to position [1063, 0]
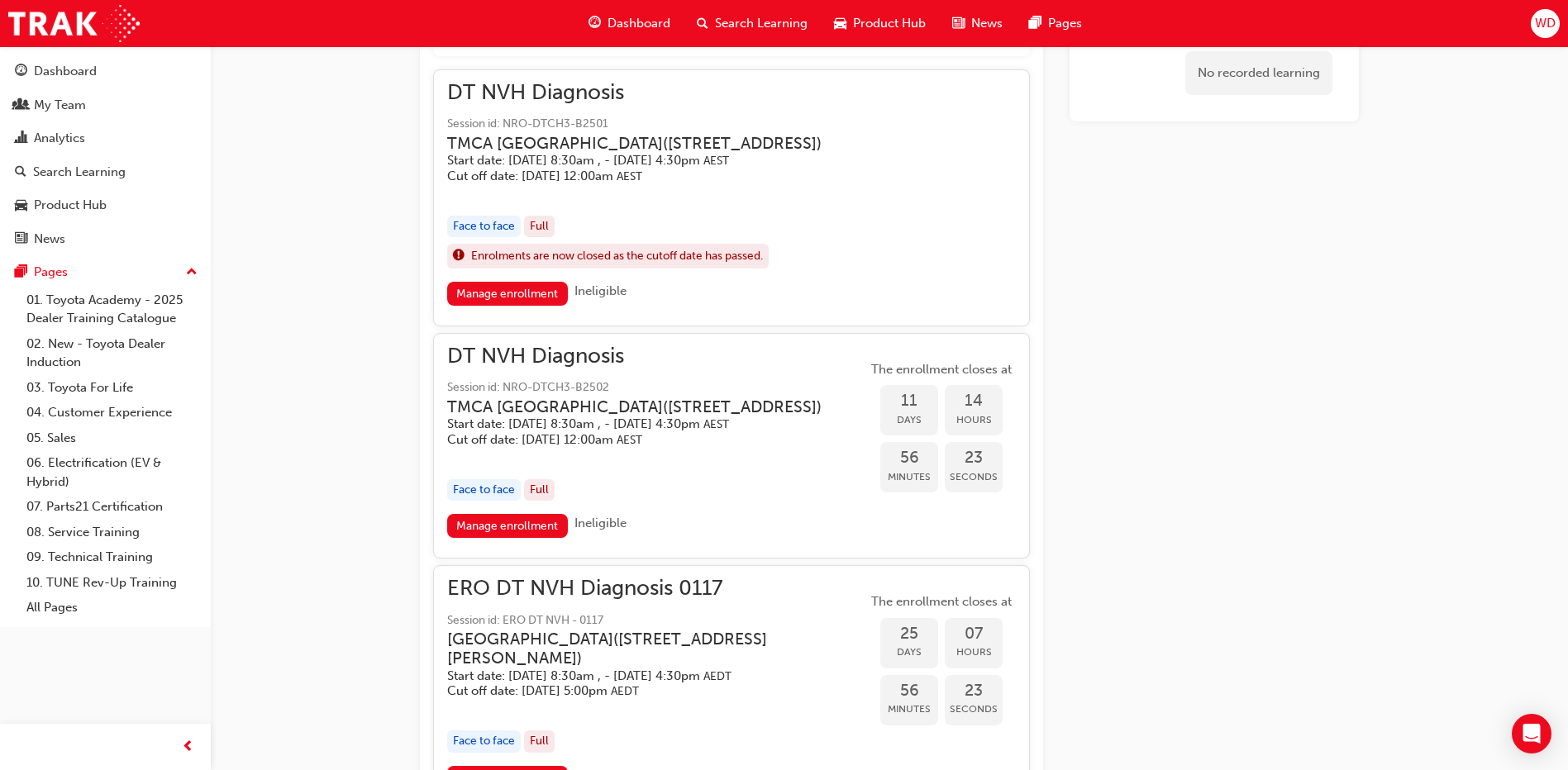
scroll to position [274, 0]
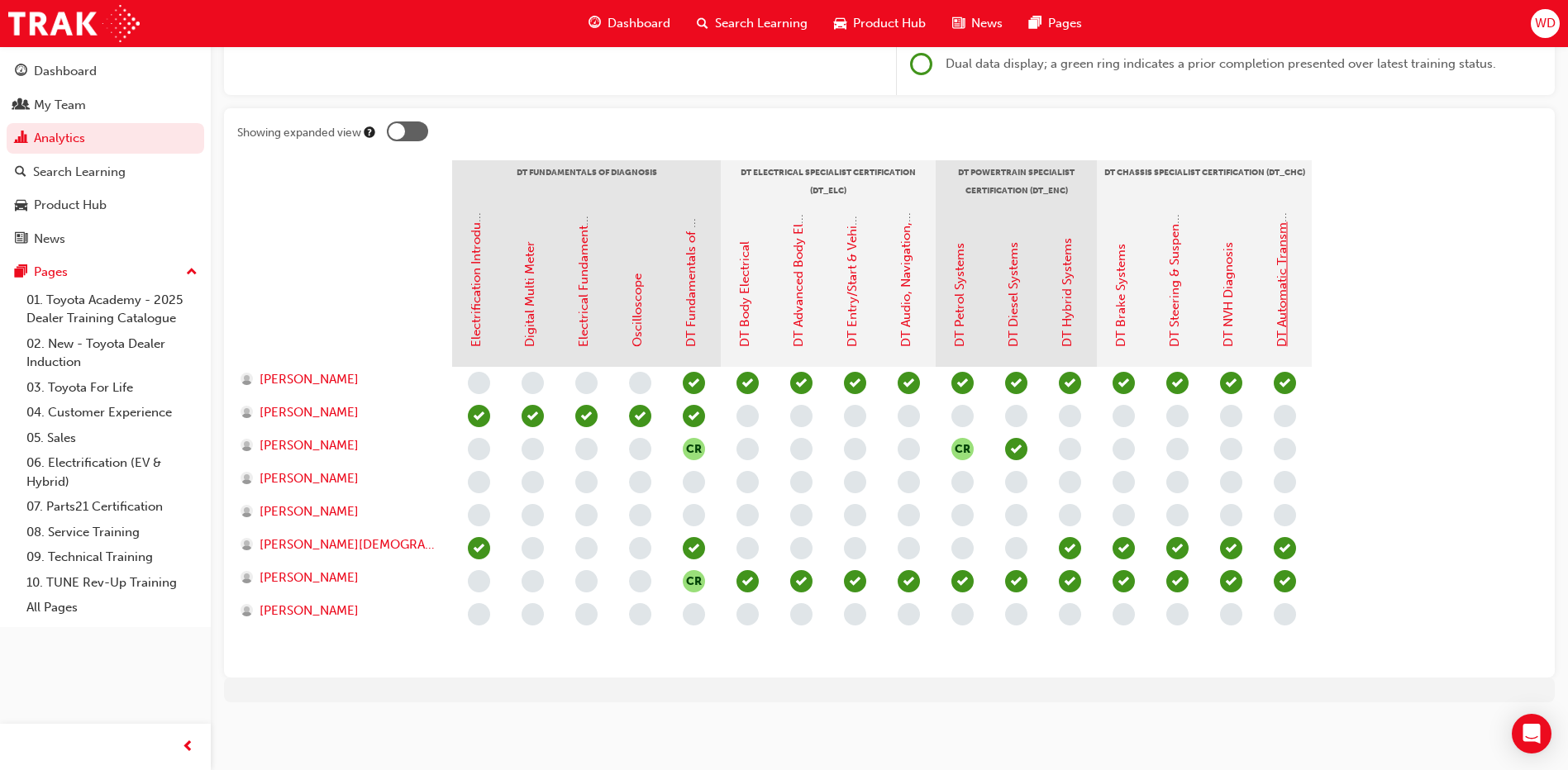
click at [1280, 304] on link "DT Automatic Transmission Systems" at bounding box center [1282, 243] width 15 height 209
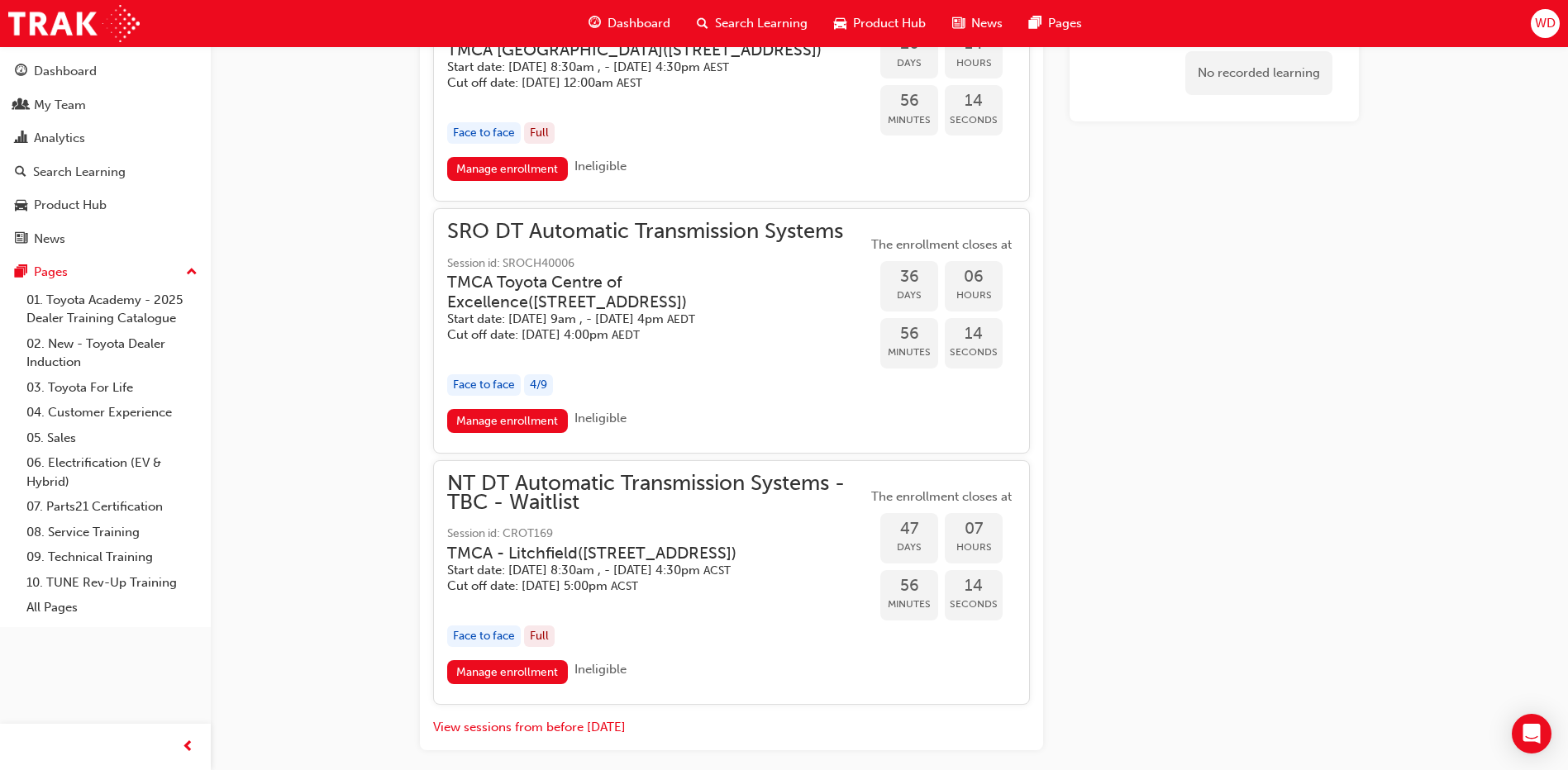
scroll to position [2638, 0]
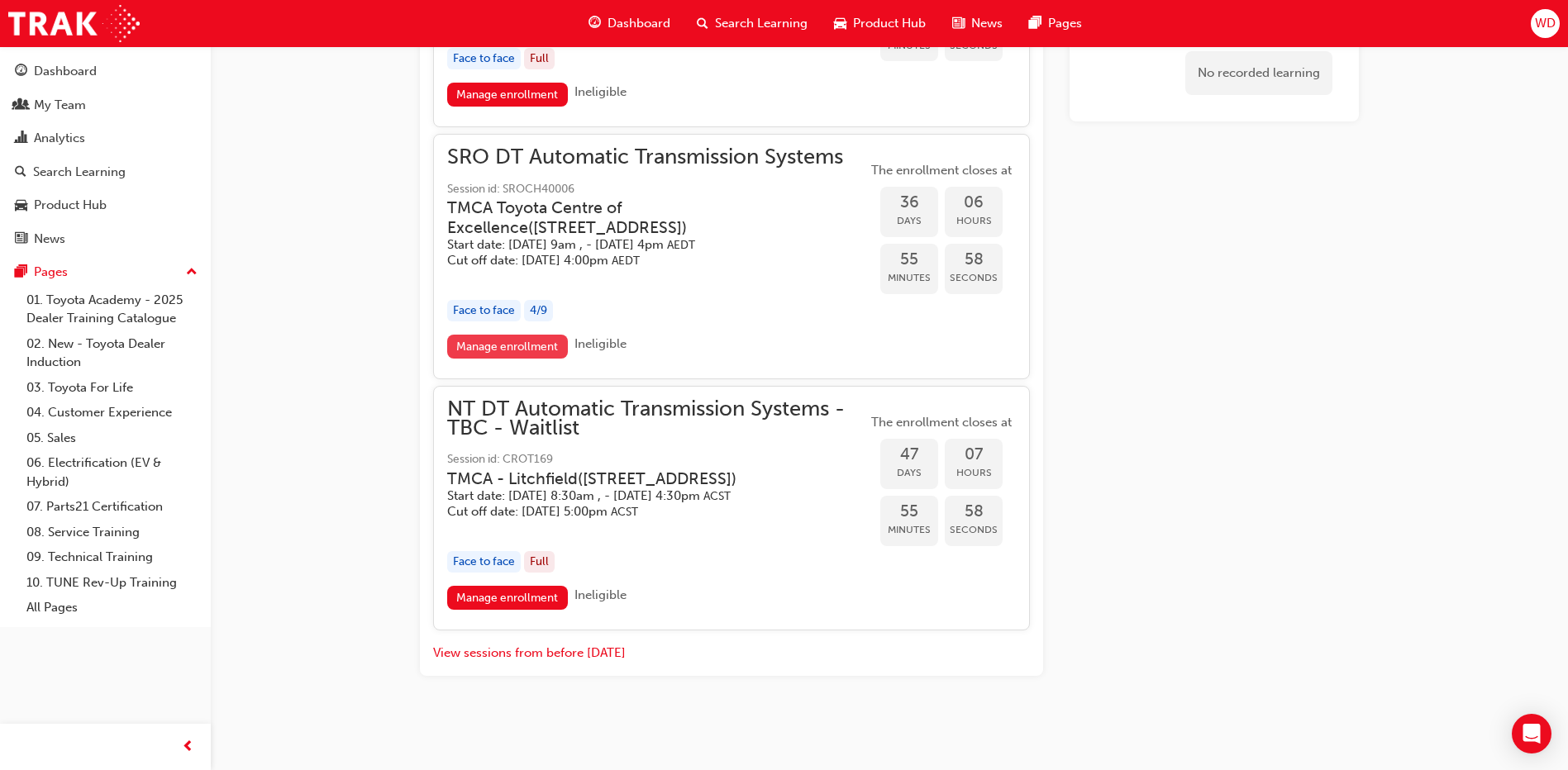
click at [496, 335] on link "Manage enrollment" at bounding box center [507, 347] width 121 height 24
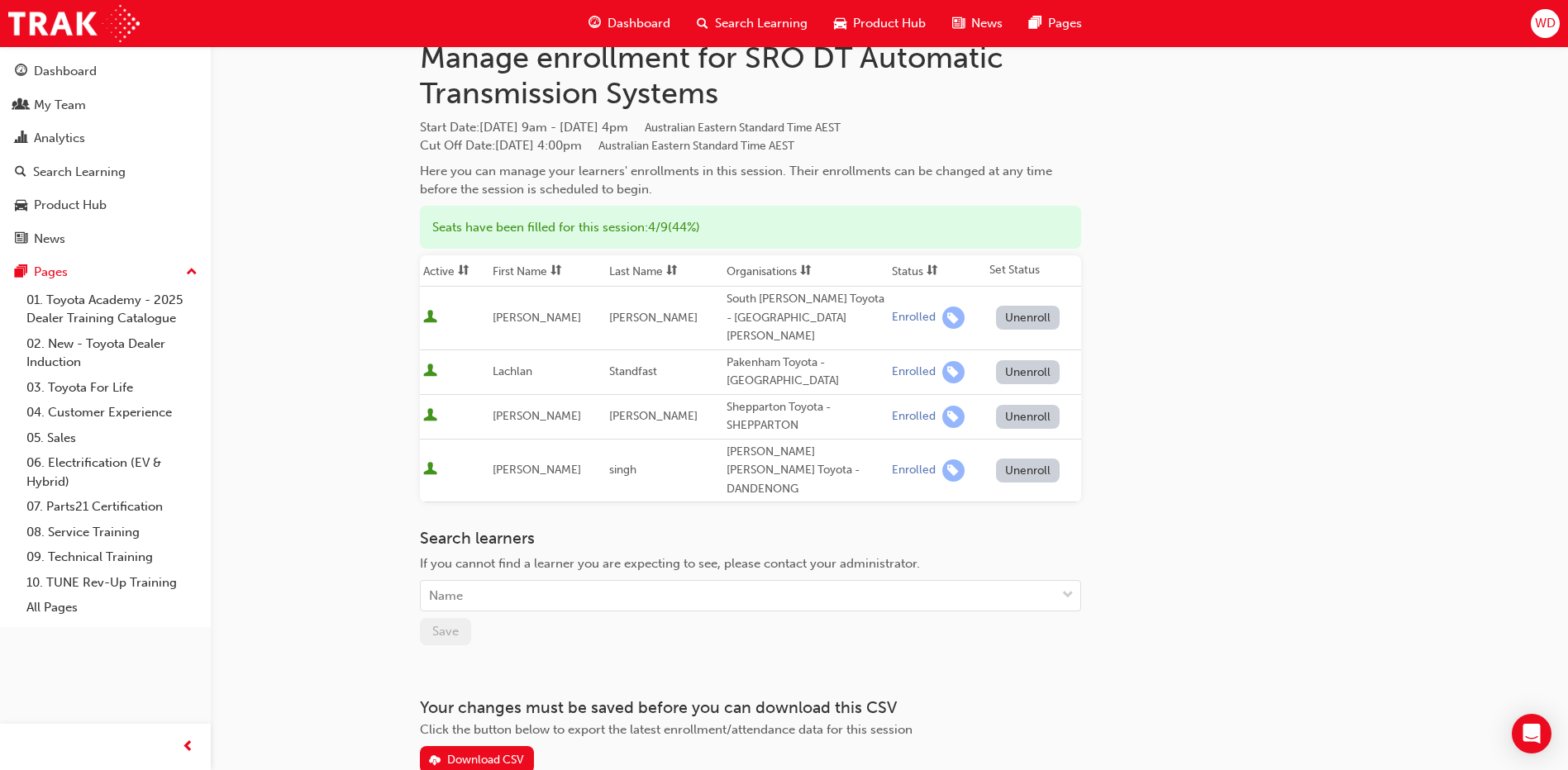
scroll to position [119, 0]
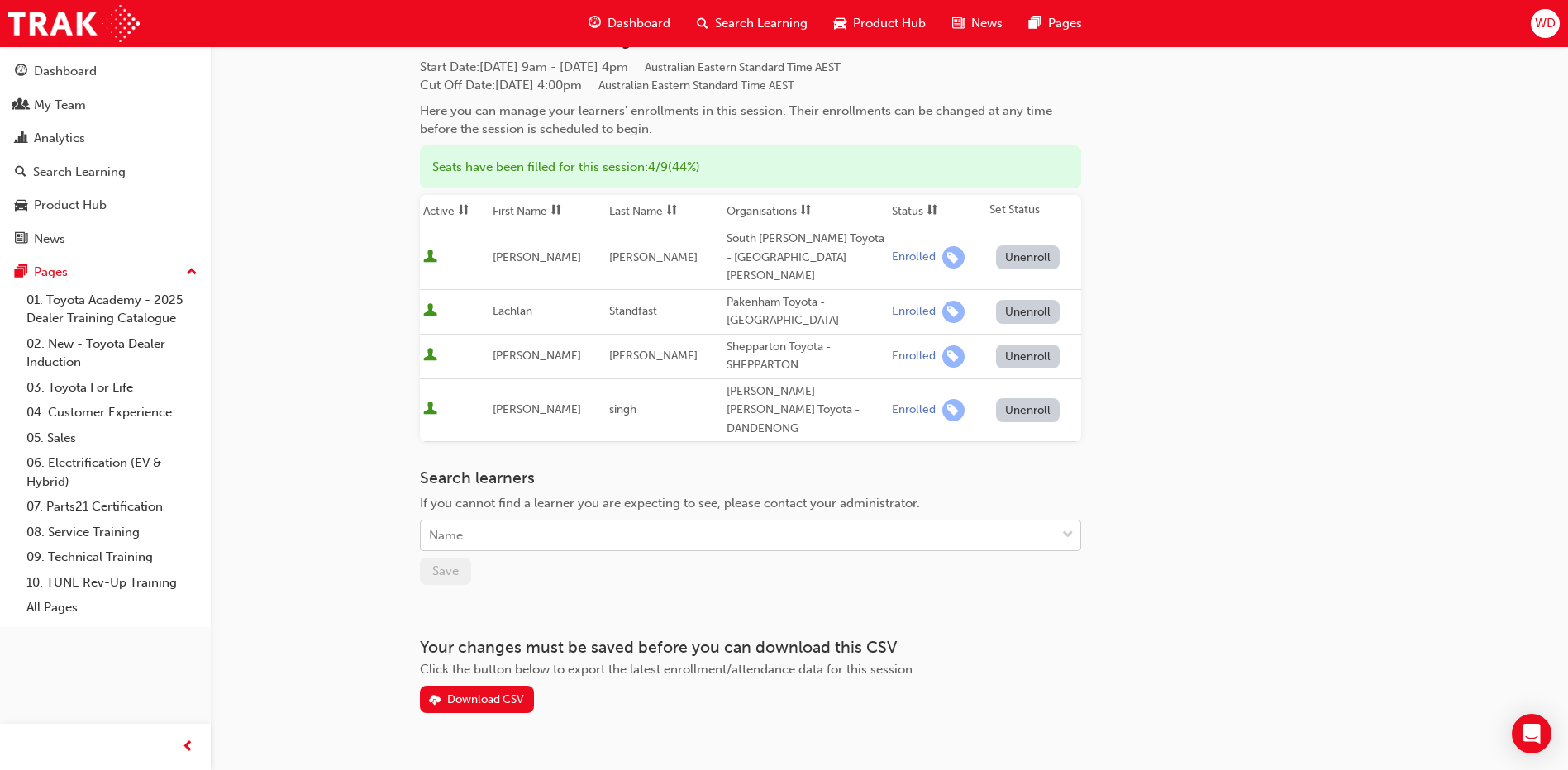
click at [534, 521] on div "Name" at bounding box center [738, 536] width 635 height 29
type input "[PERSON_NAME]"
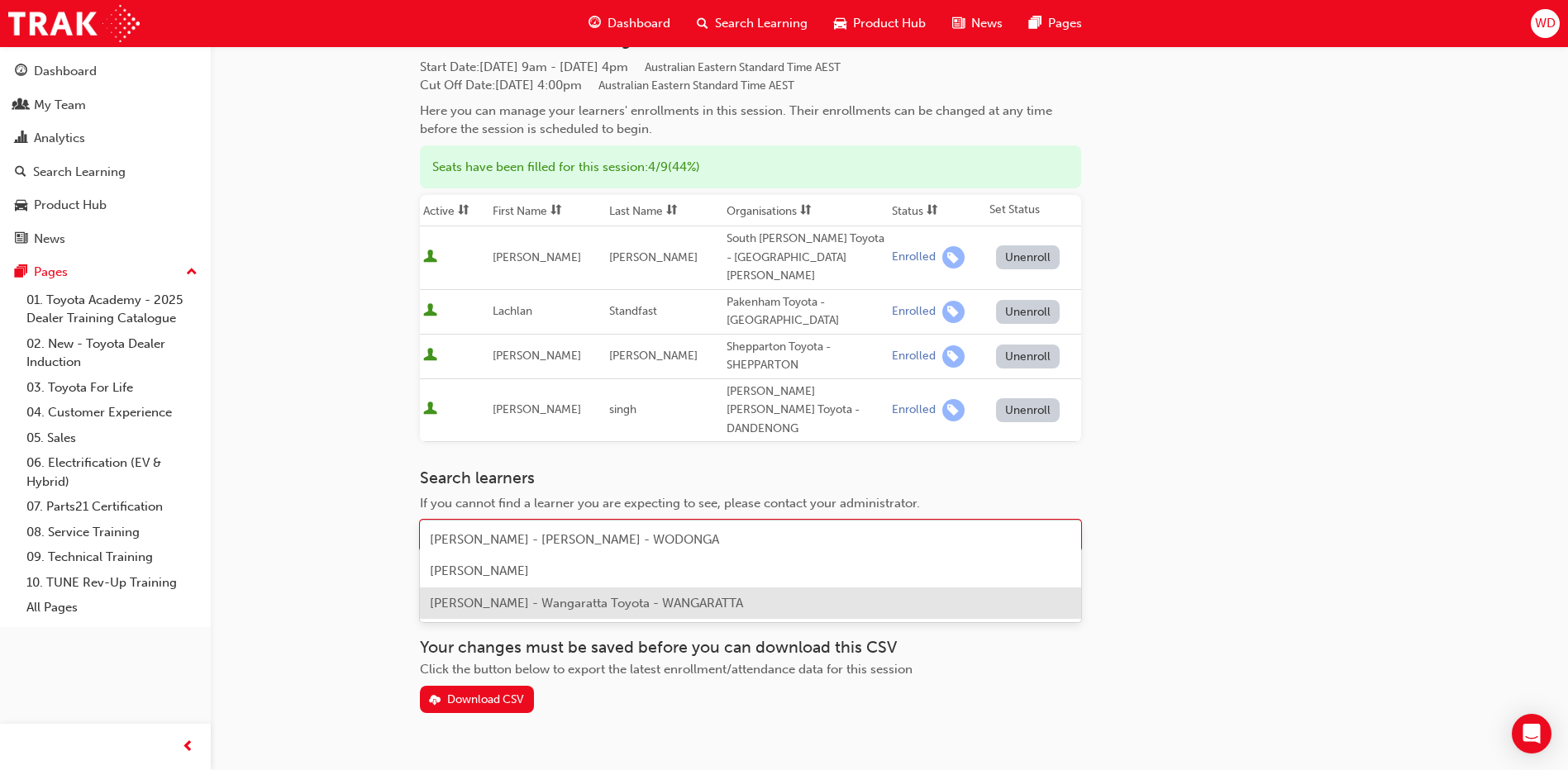
click at [625, 608] on span "[PERSON_NAME] - Wangaratta Toyota - WANGARATTA" at bounding box center [587, 602] width 314 height 15
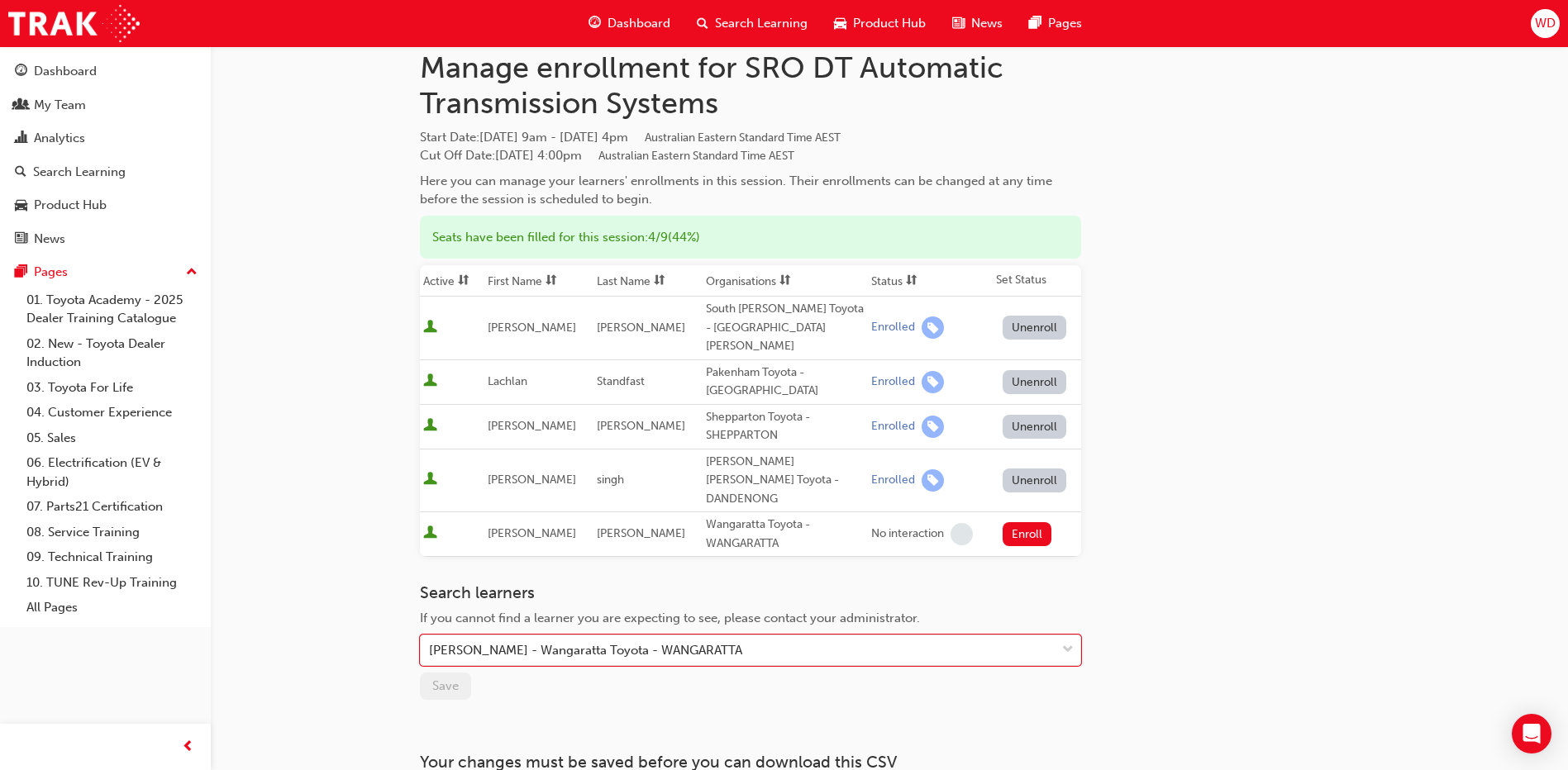
scroll to position [0, 0]
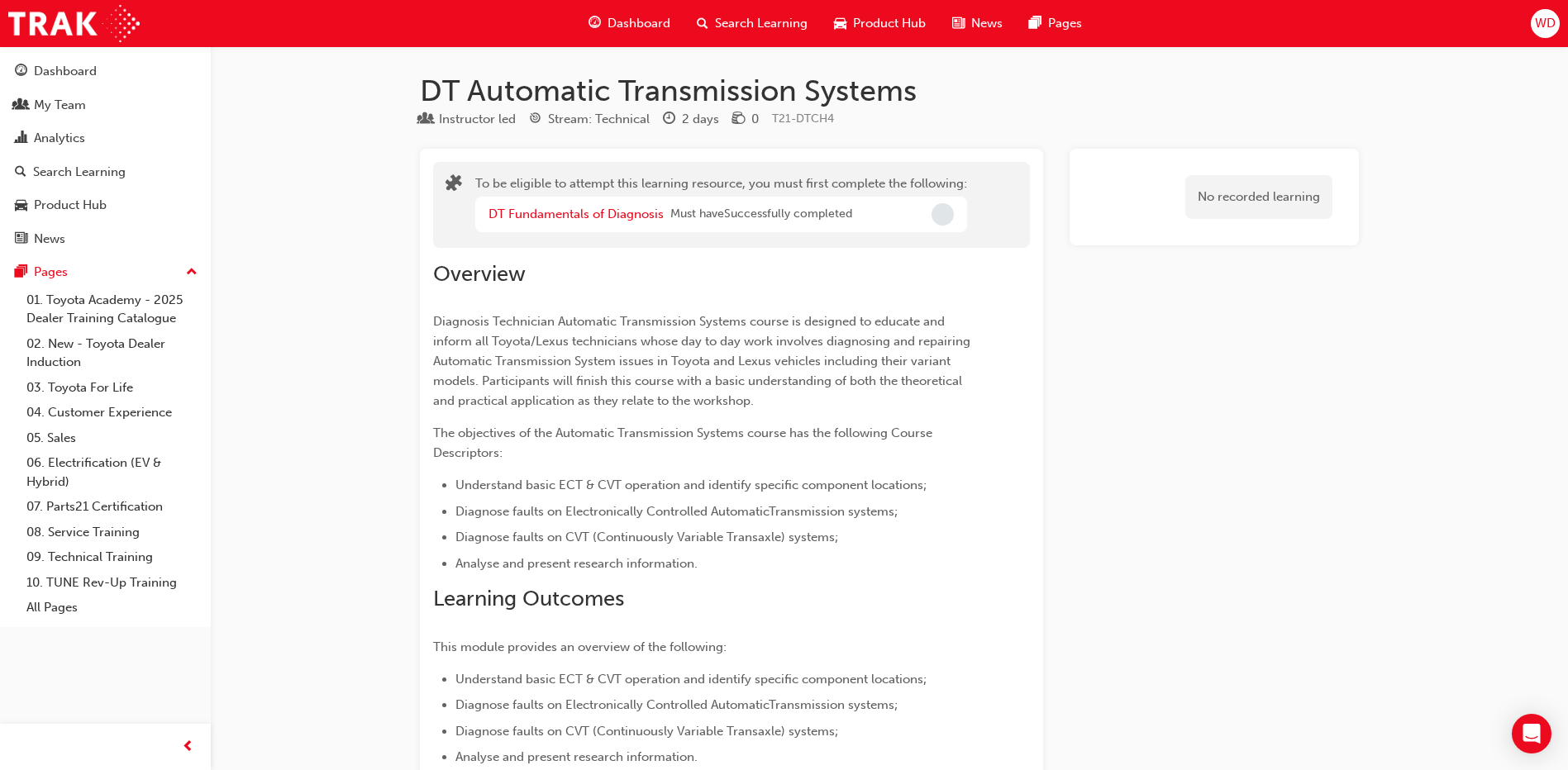
scroll to position [2638, 0]
